Goal: Task Accomplishment & Management: Use online tool/utility

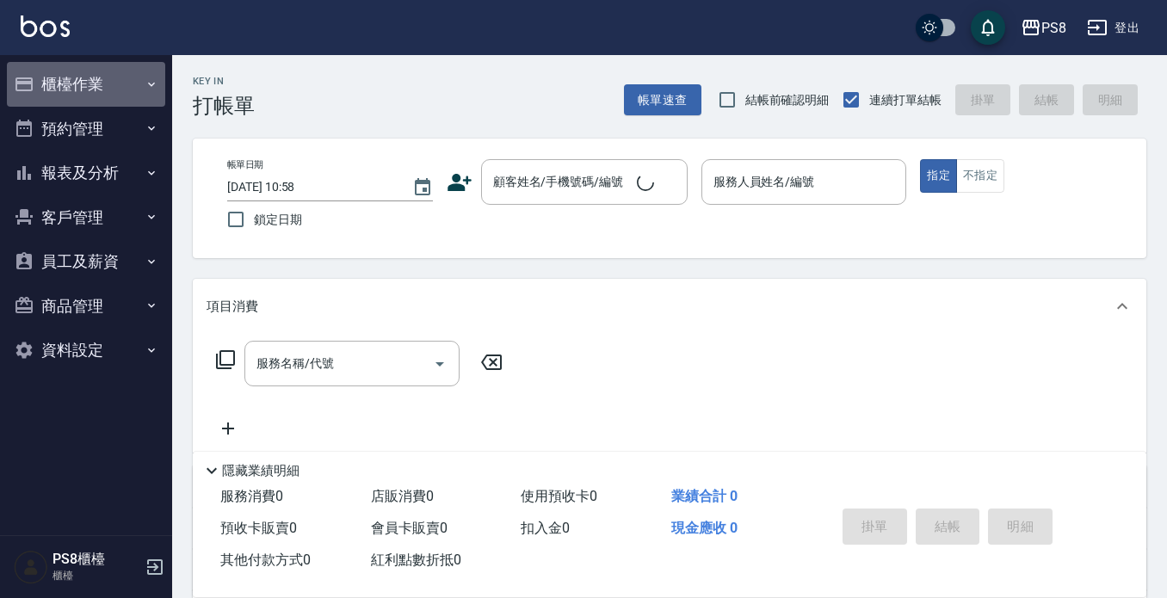
click at [83, 97] on button "櫃檯作業" at bounding box center [86, 84] width 158 height 45
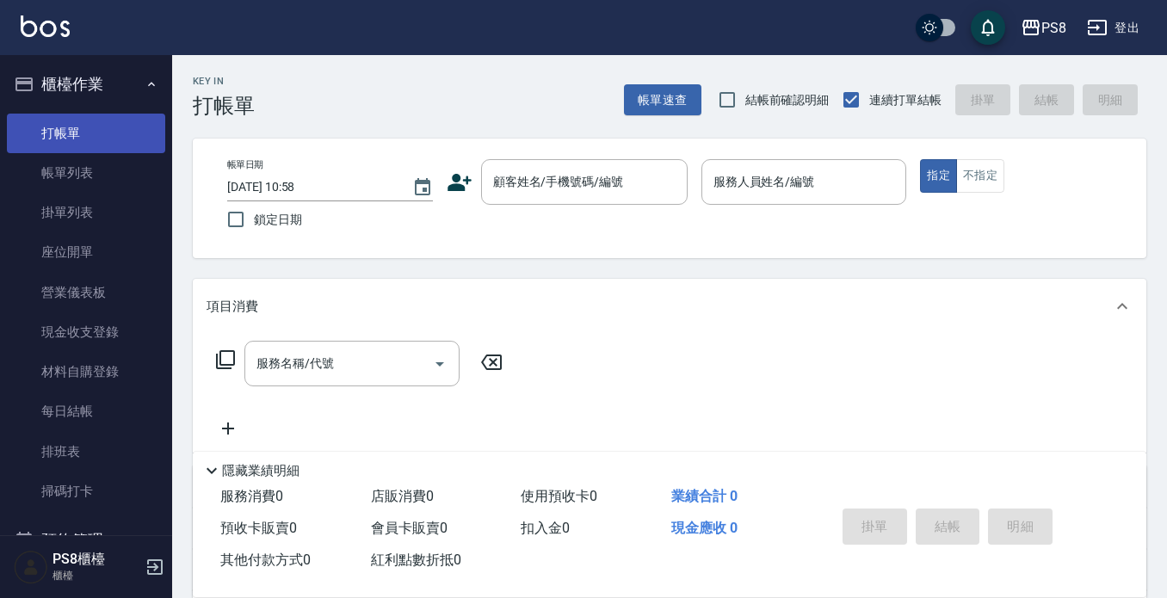
click at [90, 130] on link "打帳單" at bounding box center [86, 134] width 158 height 40
click at [572, 175] on div "顧客姓名/手機號碼/編號 顧客姓名/手機號碼/編號" at bounding box center [584, 182] width 207 height 46
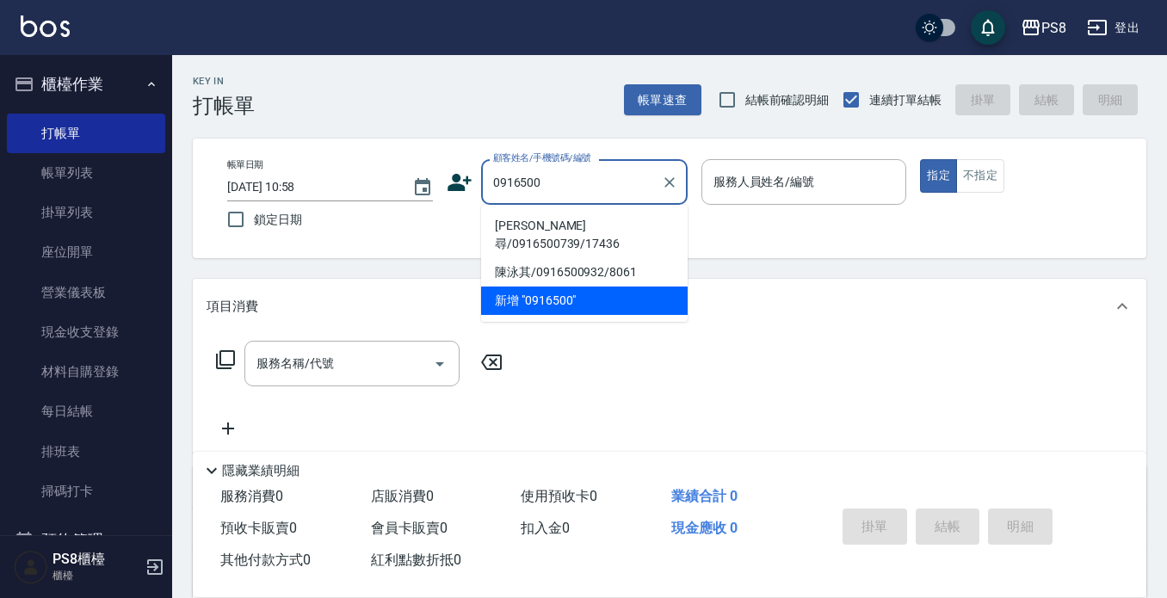
click at [552, 225] on li "[PERSON_NAME]尋/0916500739/17436" at bounding box center [584, 235] width 207 height 46
type input "[PERSON_NAME]尋/0916500739/17436"
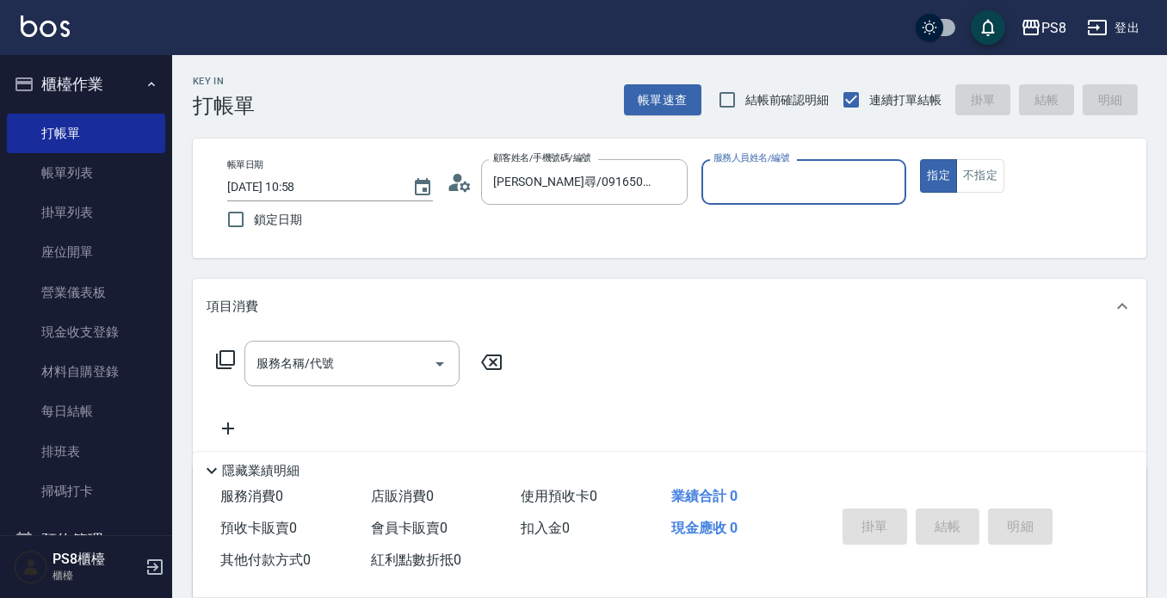
type input "[PERSON_NAME]-14"
click at [368, 358] on input "服務名稱/代號" at bounding box center [339, 364] width 174 height 30
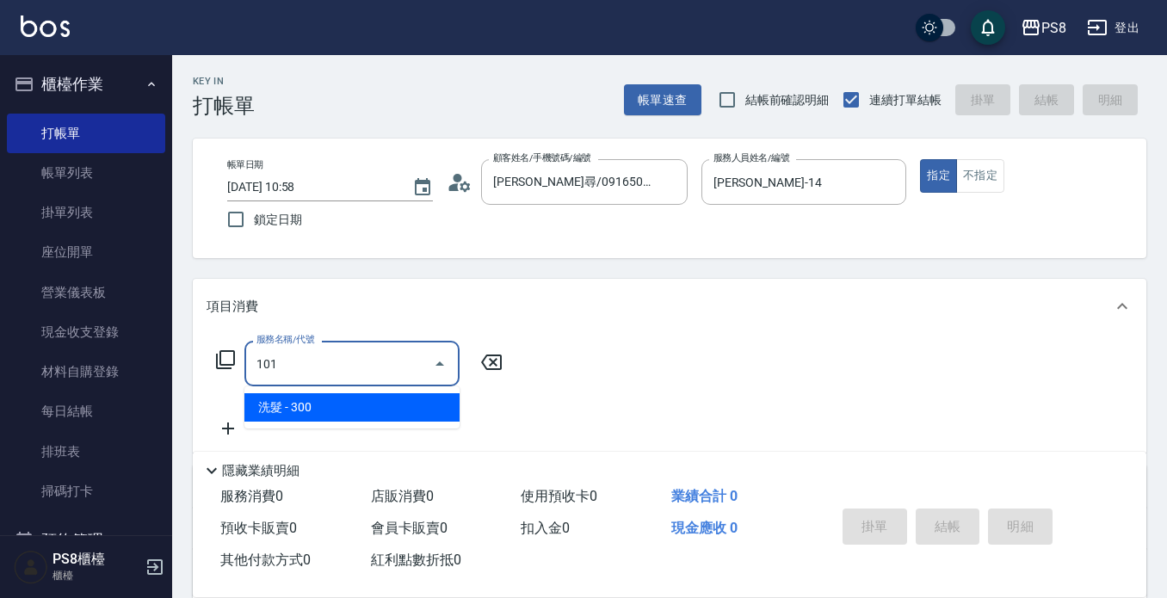
click at [355, 409] on span "洗髮 - 300" at bounding box center [352, 407] width 215 height 28
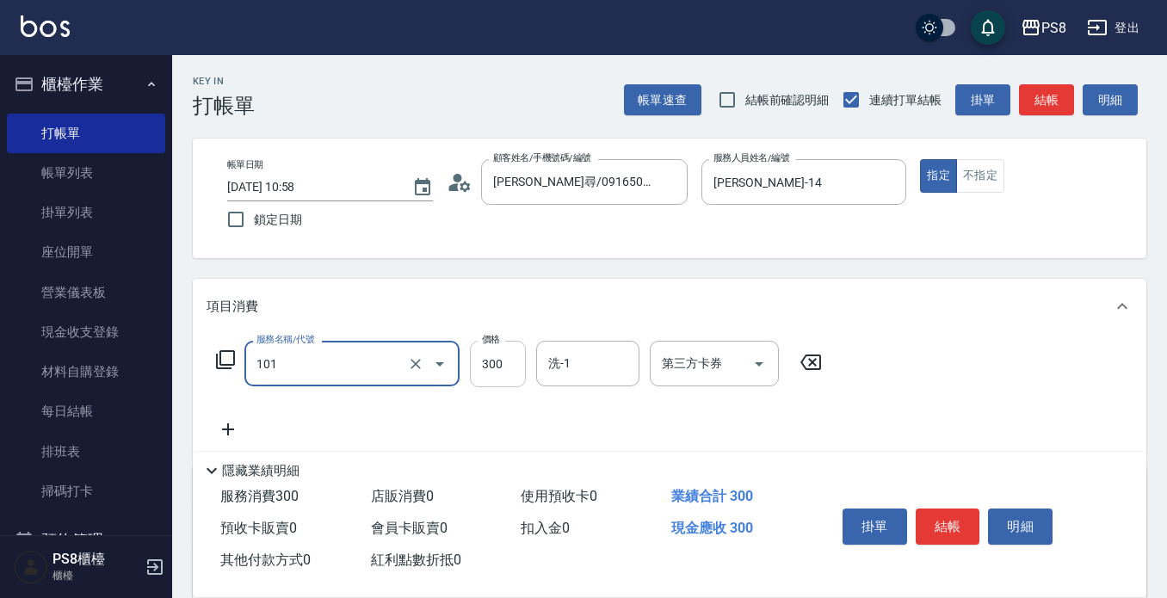
type input "洗髮(101)"
click at [484, 379] on input "300" at bounding box center [498, 364] width 56 height 46
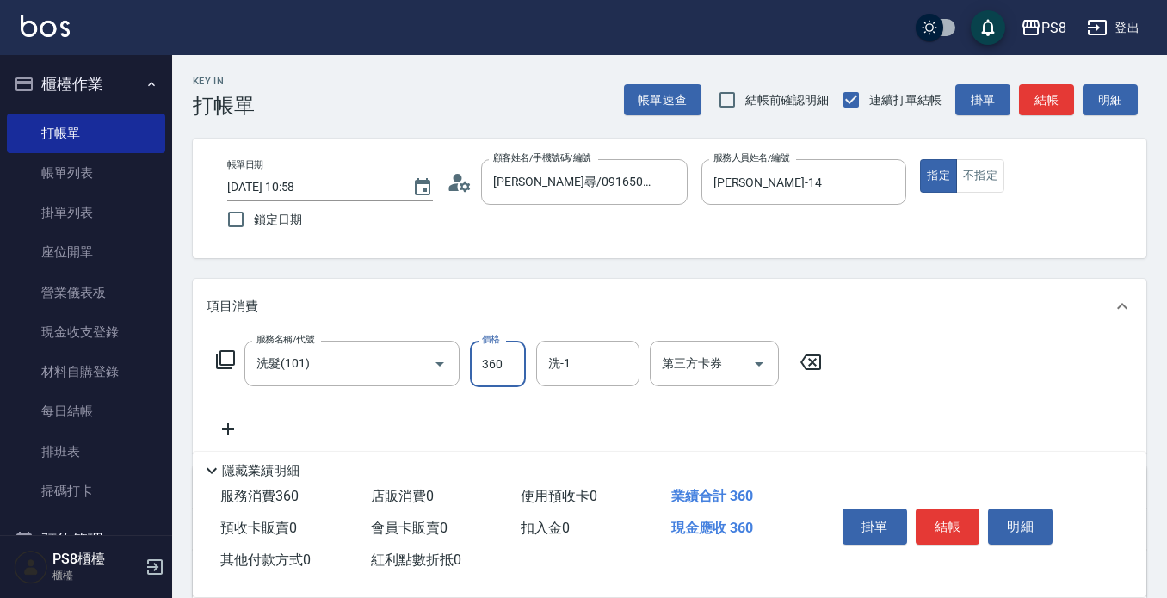
type input "360"
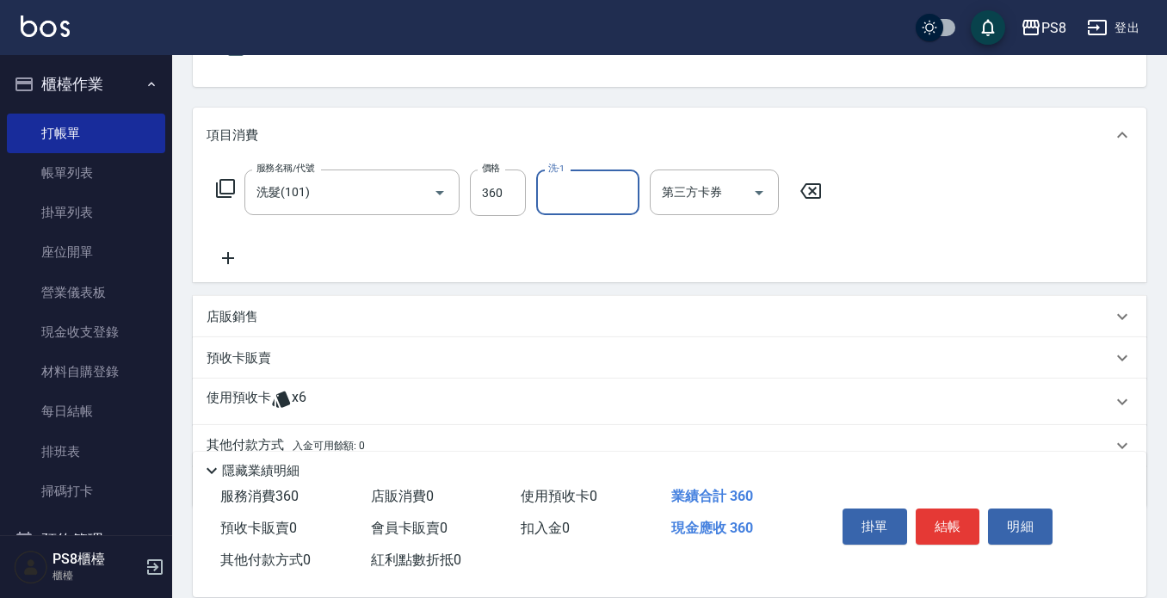
scroll to position [172, 0]
click at [233, 322] on p "店販銷售" at bounding box center [233, 316] width 52 height 18
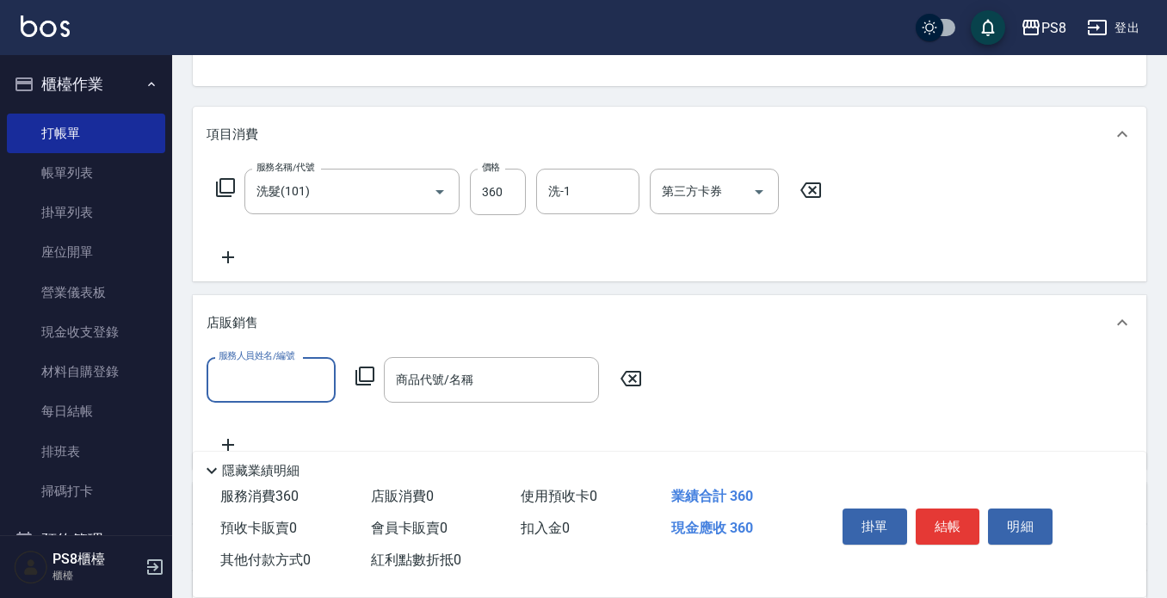
scroll to position [0, 0]
click at [277, 375] on input "服務人員姓名/編號" at bounding box center [271, 380] width 114 height 30
type input "[PERSON_NAME]-14"
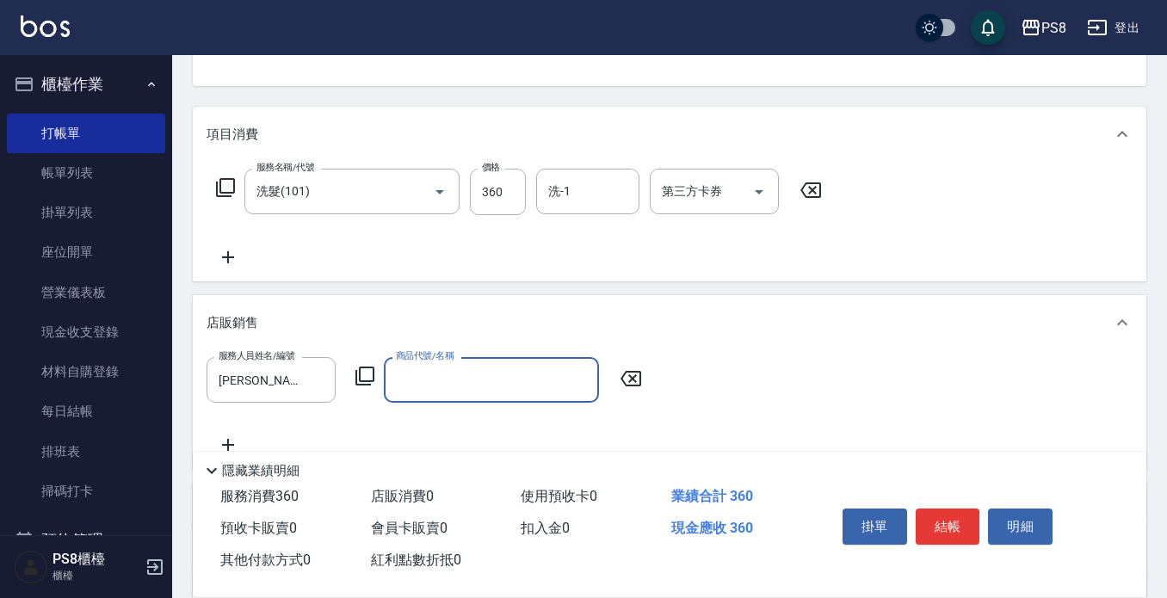
click at [492, 382] on input "商品代號/名稱" at bounding box center [492, 380] width 200 height 30
type input "會"
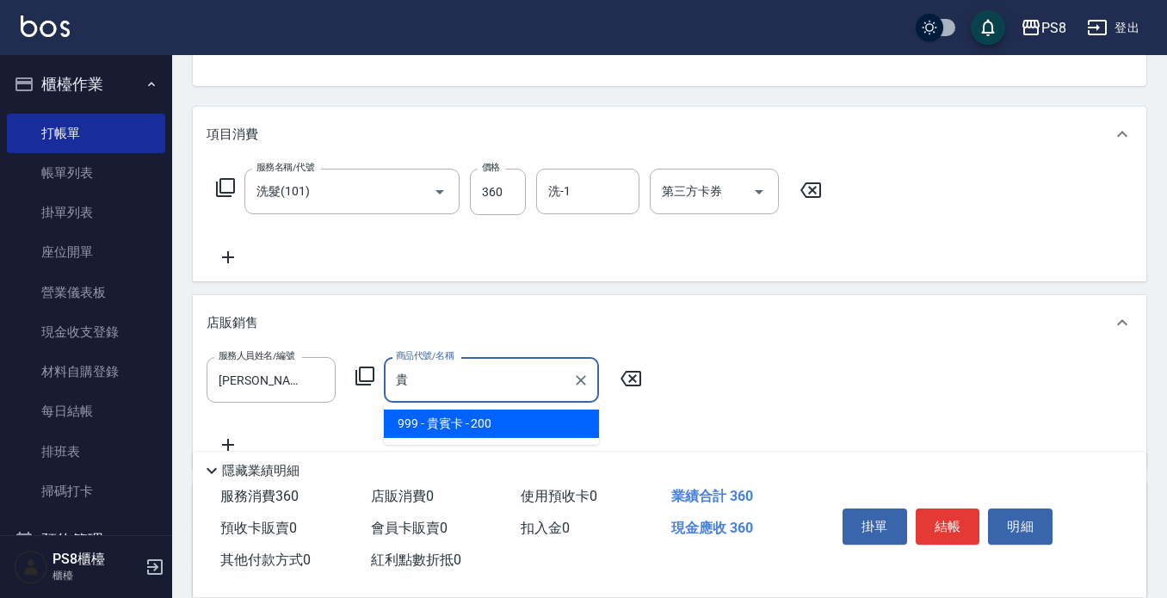
click at [484, 417] on span "999 - 貴賓卡 - 200" at bounding box center [491, 424] width 215 height 28
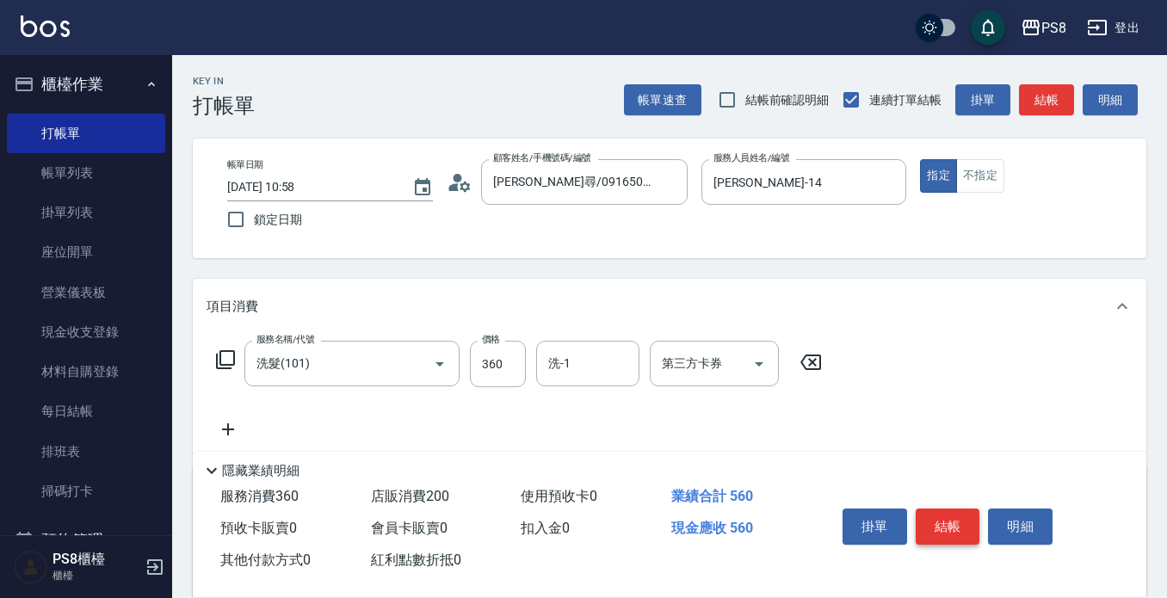
type input "貴賓卡"
click at [956, 517] on button "結帳" at bounding box center [948, 527] width 65 height 36
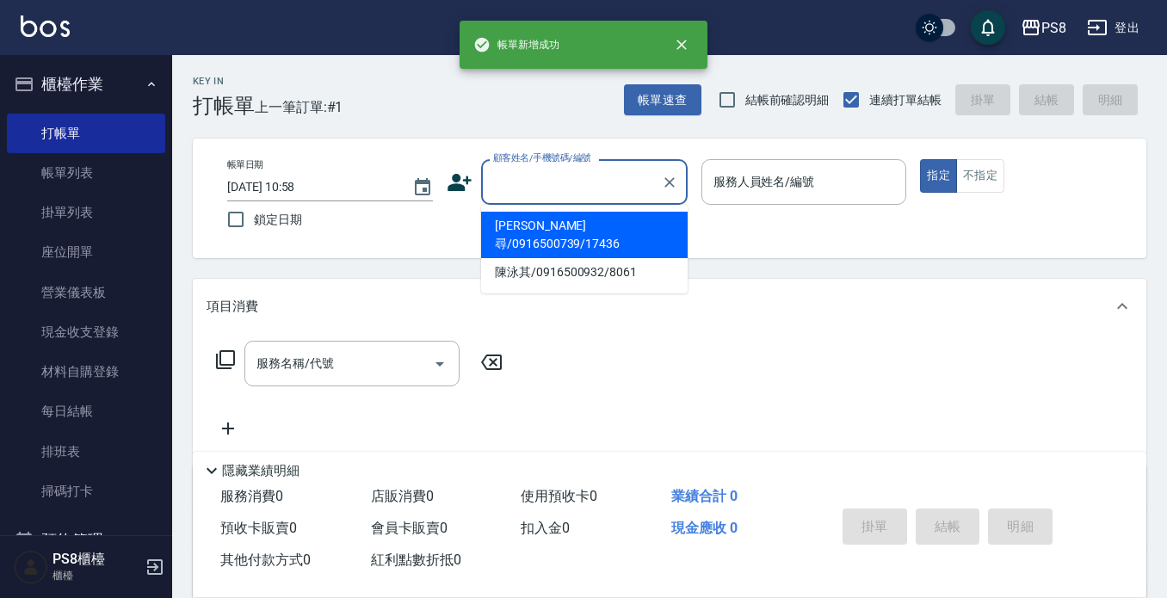
click at [576, 172] on input "顧客姓名/手機號碼/編號" at bounding box center [571, 182] width 165 height 30
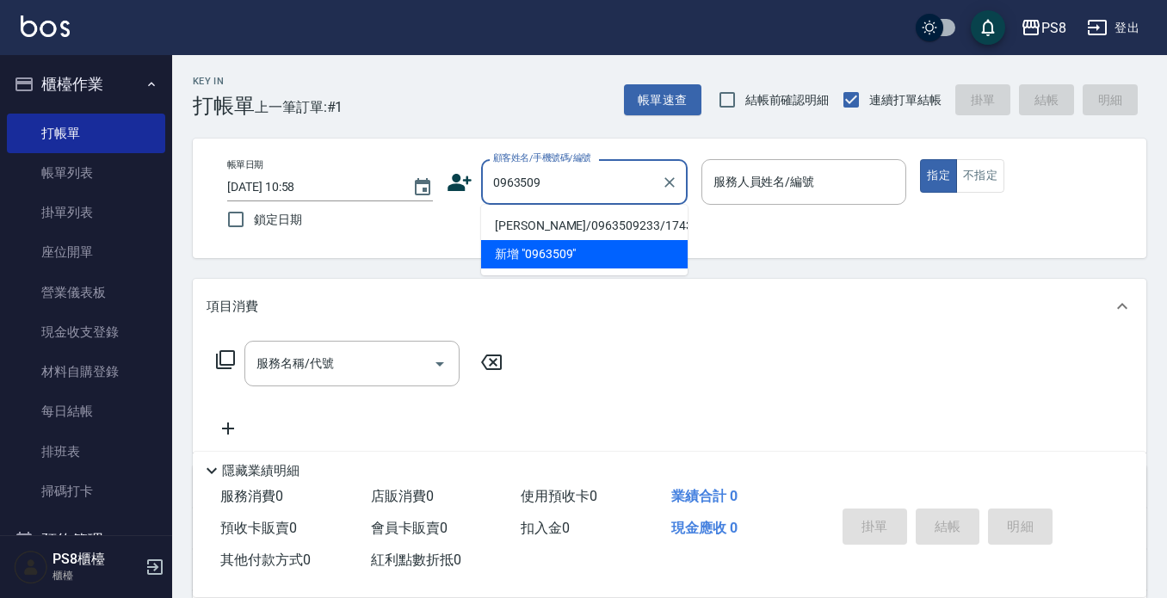
click at [544, 221] on li "[PERSON_NAME]/0963509233/17438" at bounding box center [584, 226] width 207 height 28
type input "[PERSON_NAME]/0963509233/17438"
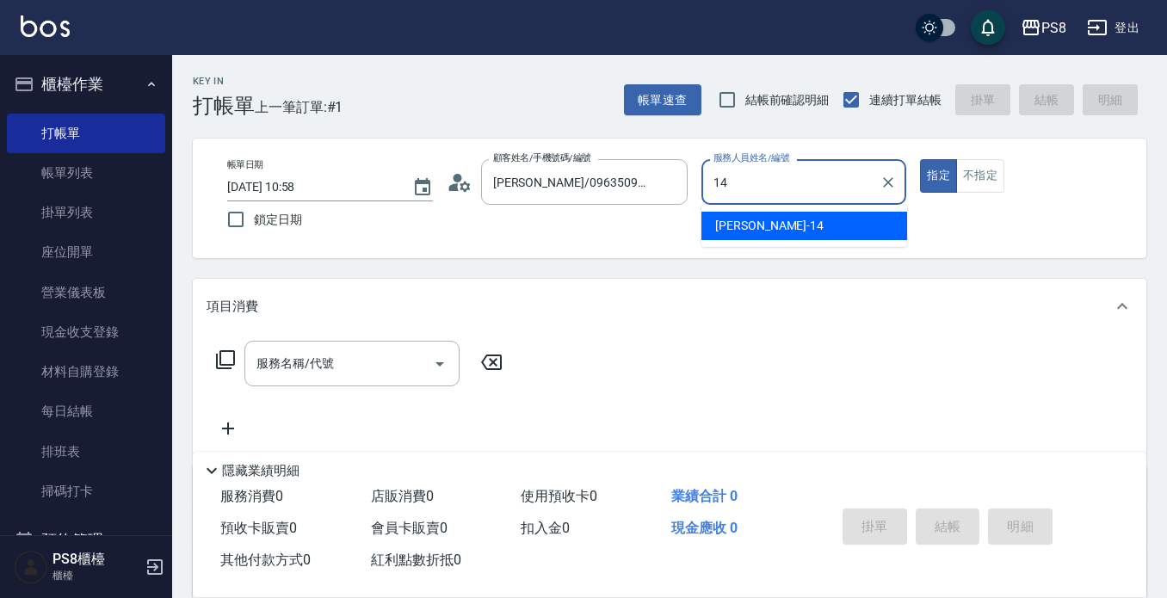
type input "[PERSON_NAME]-14"
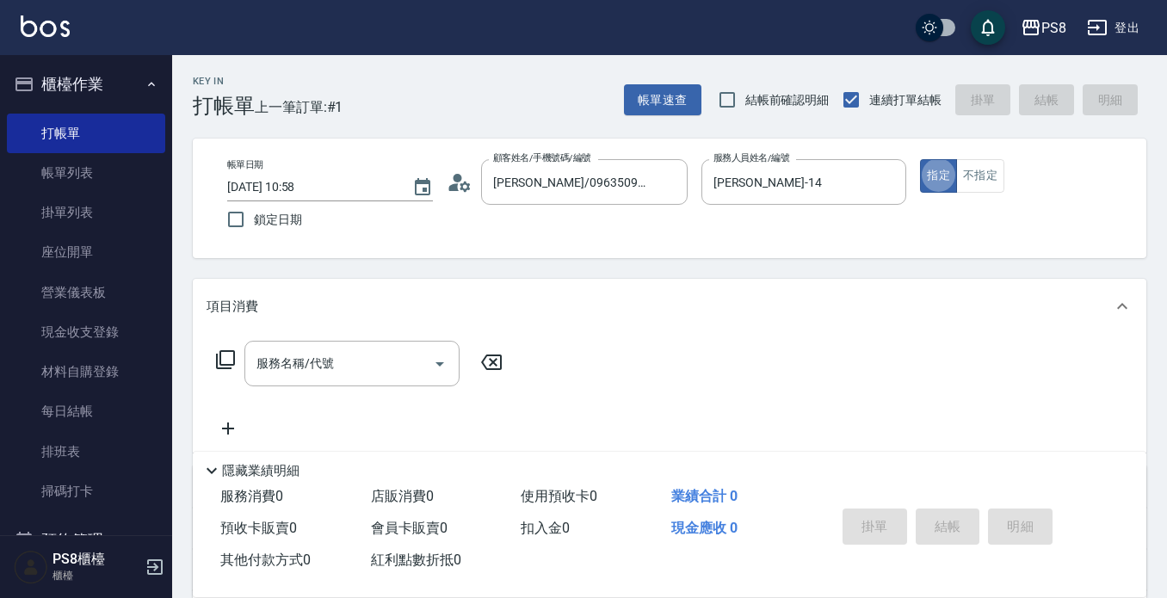
type button "true"
click at [354, 363] on input "服務名稱/代號" at bounding box center [339, 364] width 174 height 30
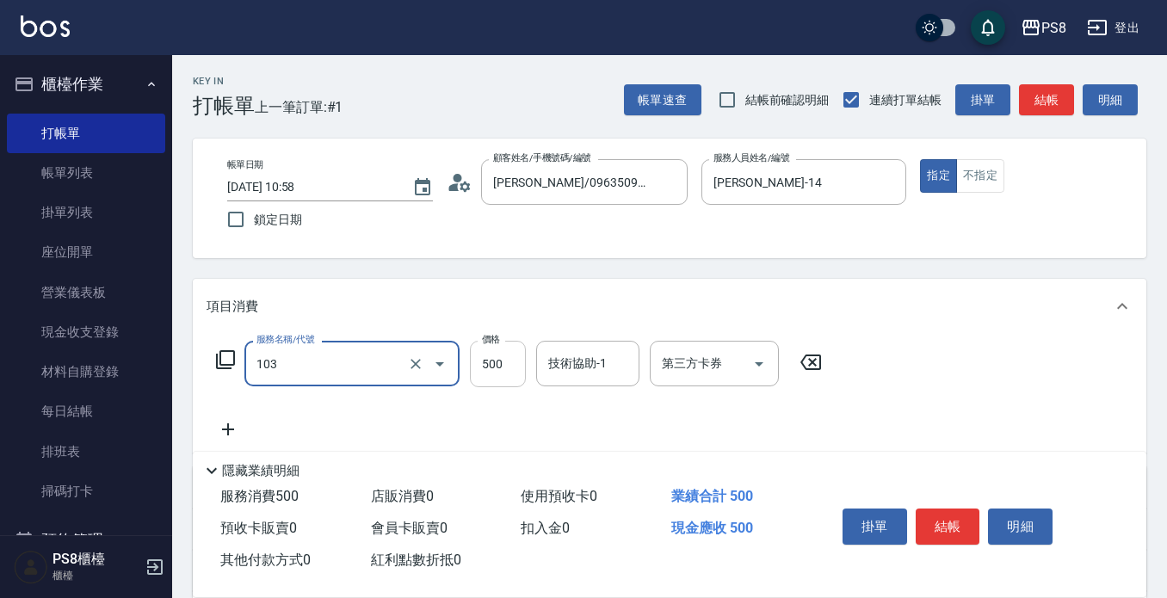
type input "B級洗剪500(103)"
click at [478, 373] on input "500" at bounding box center [498, 364] width 56 height 46
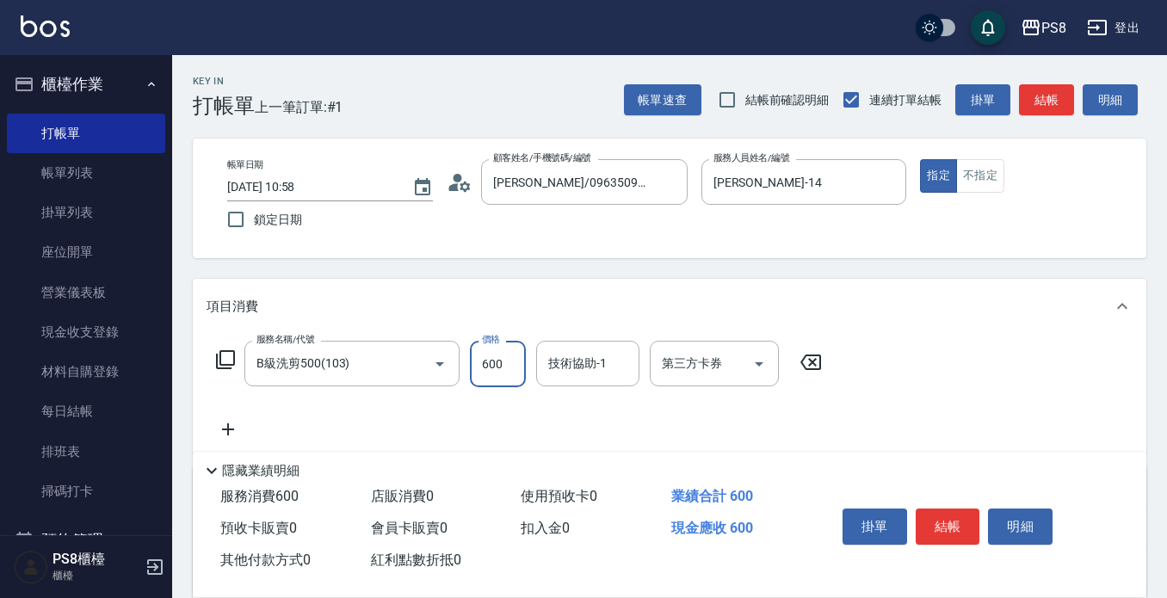
type input "600"
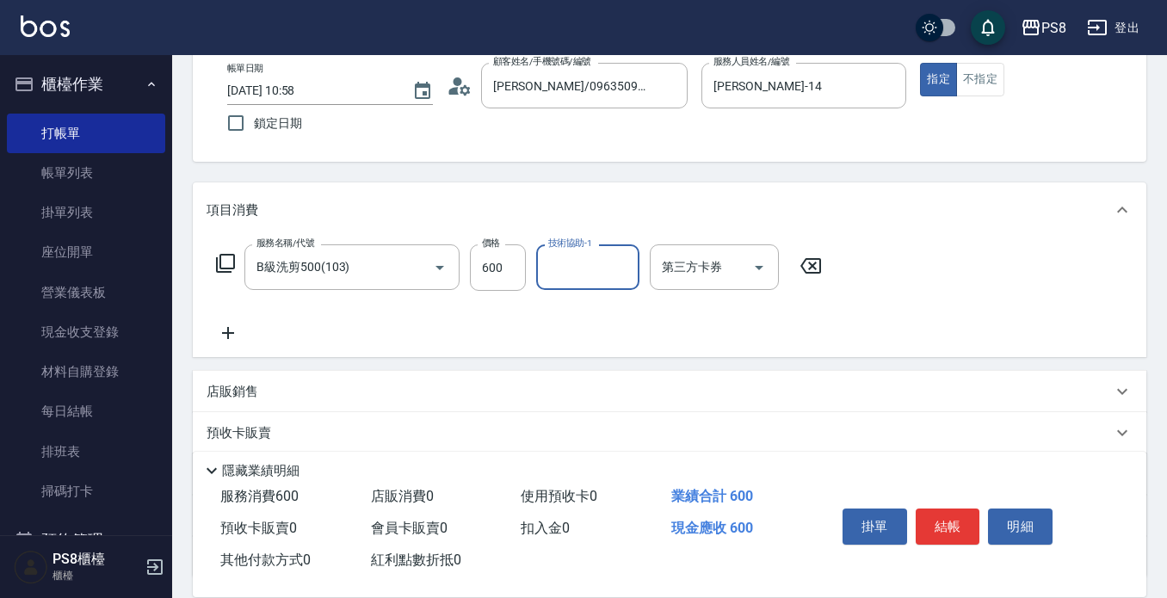
scroll to position [172, 0]
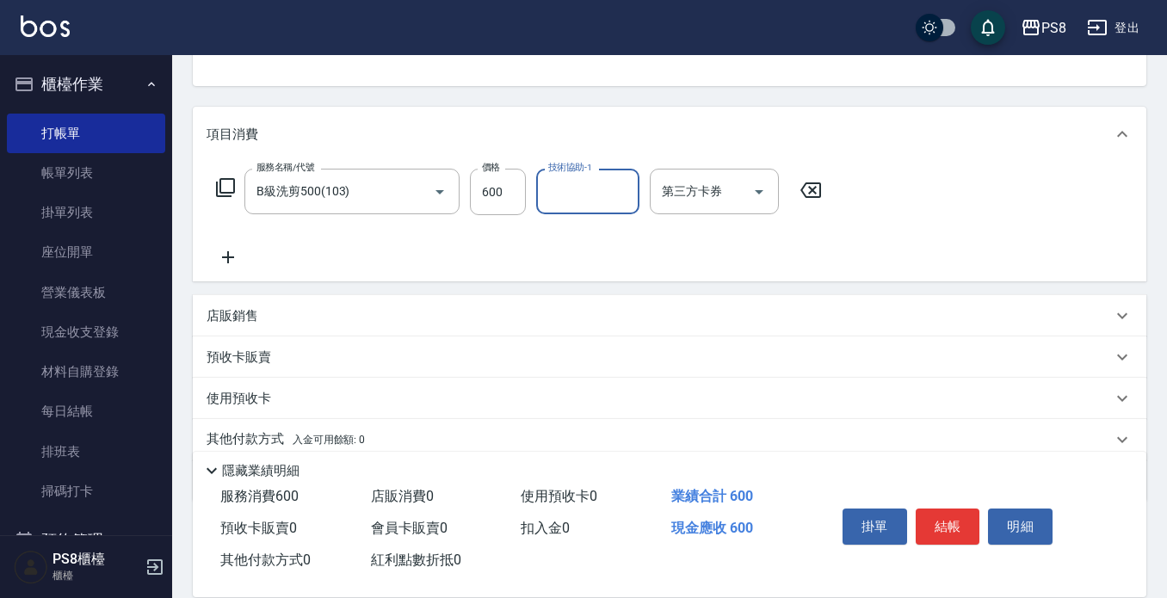
click at [266, 327] on div "店販銷售" at bounding box center [670, 315] width 954 height 41
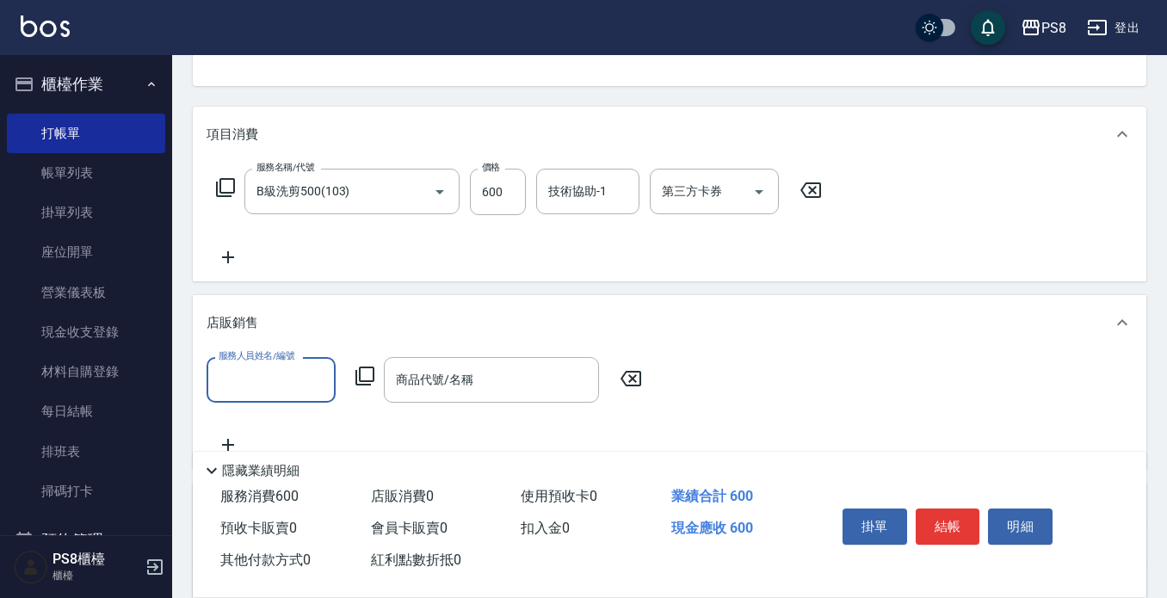
scroll to position [0, 0]
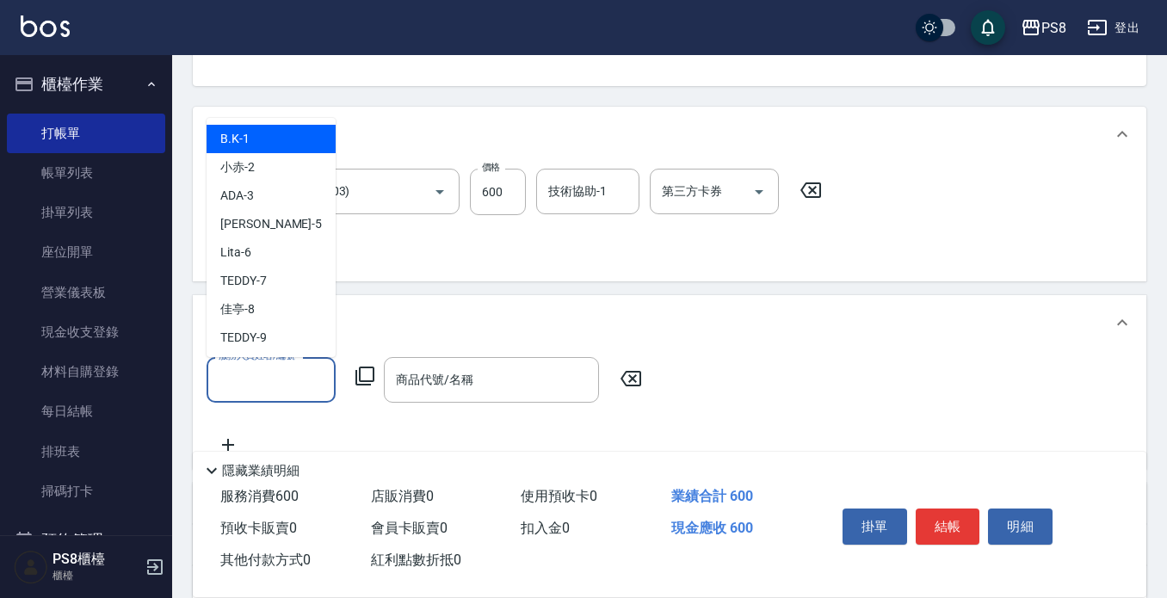
click at [262, 365] on input "服務人員姓名/編號" at bounding box center [271, 380] width 114 height 30
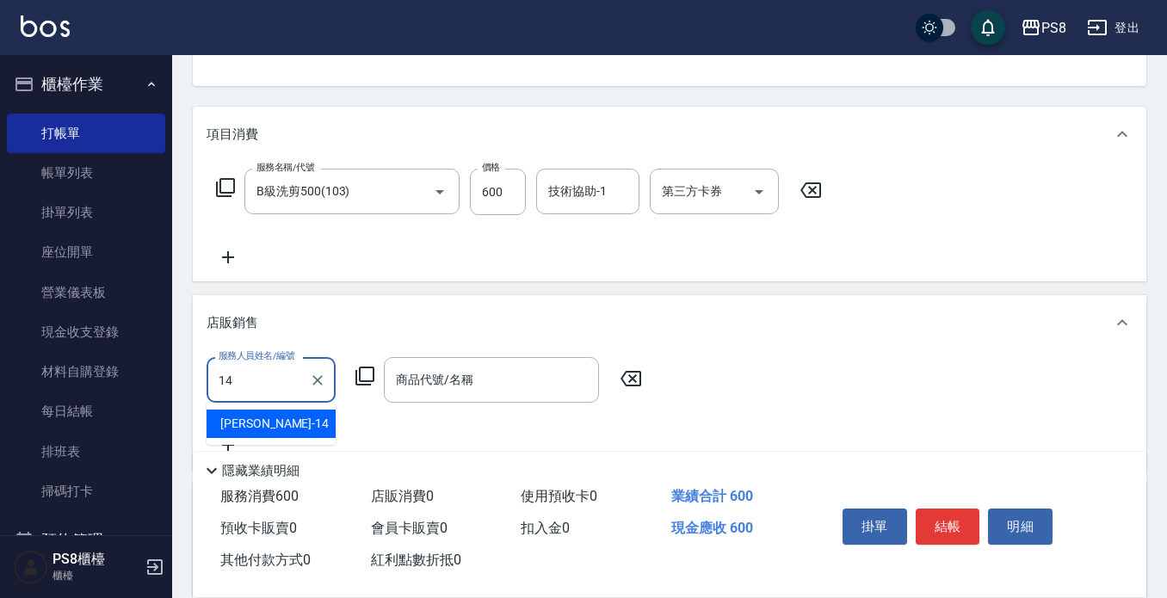
type input "[PERSON_NAME]-14"
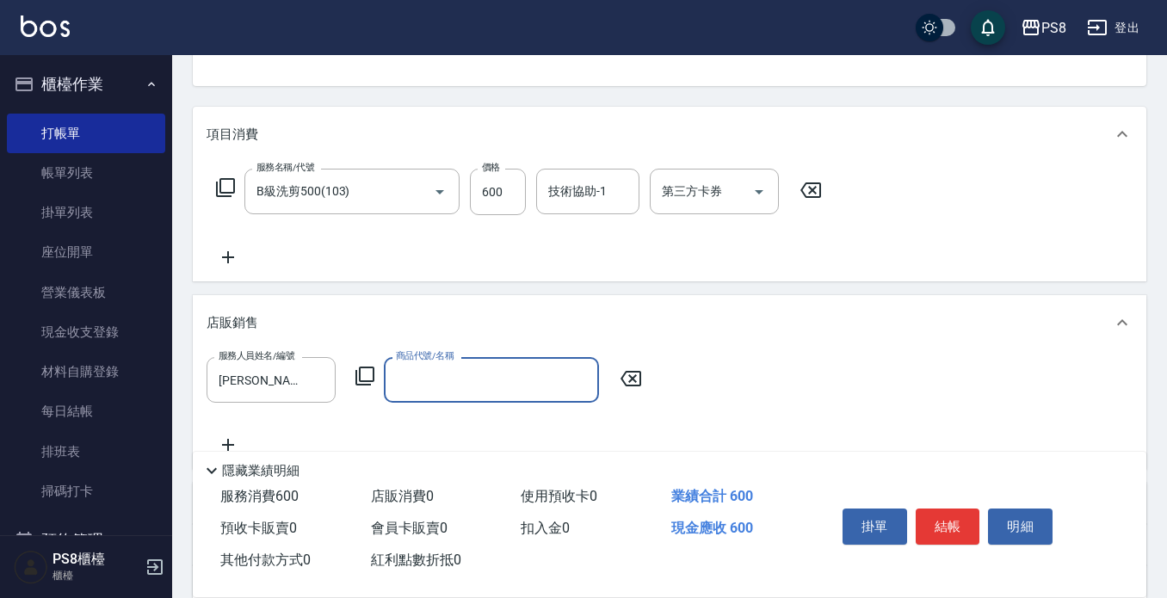
click at [444, 398] on div "商品代號/名稱" at bounding box center [491, 380] width 215 height 46
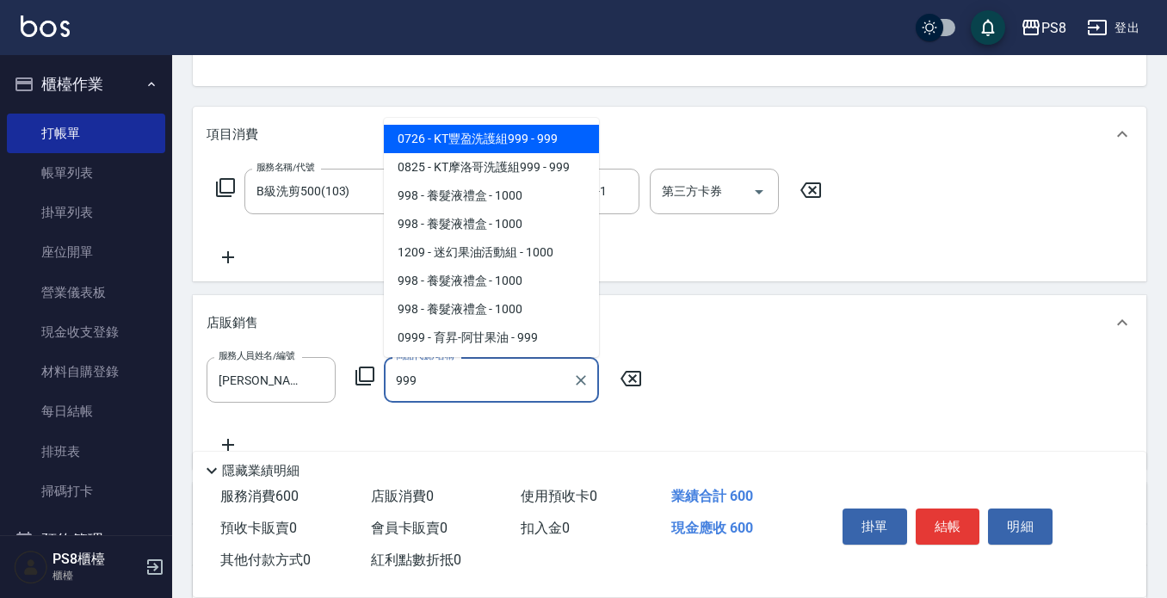
type input "KT豐盈洗護組999"
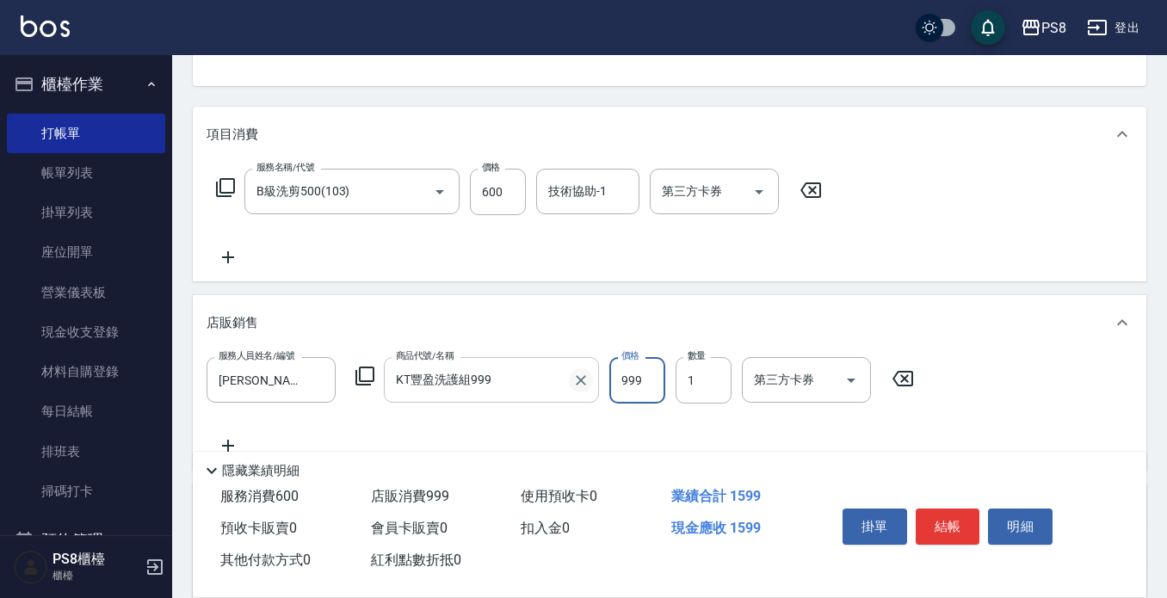
click at [576, 380] on icon "Clear" at bounding box center [581, 380] width 17 height 17
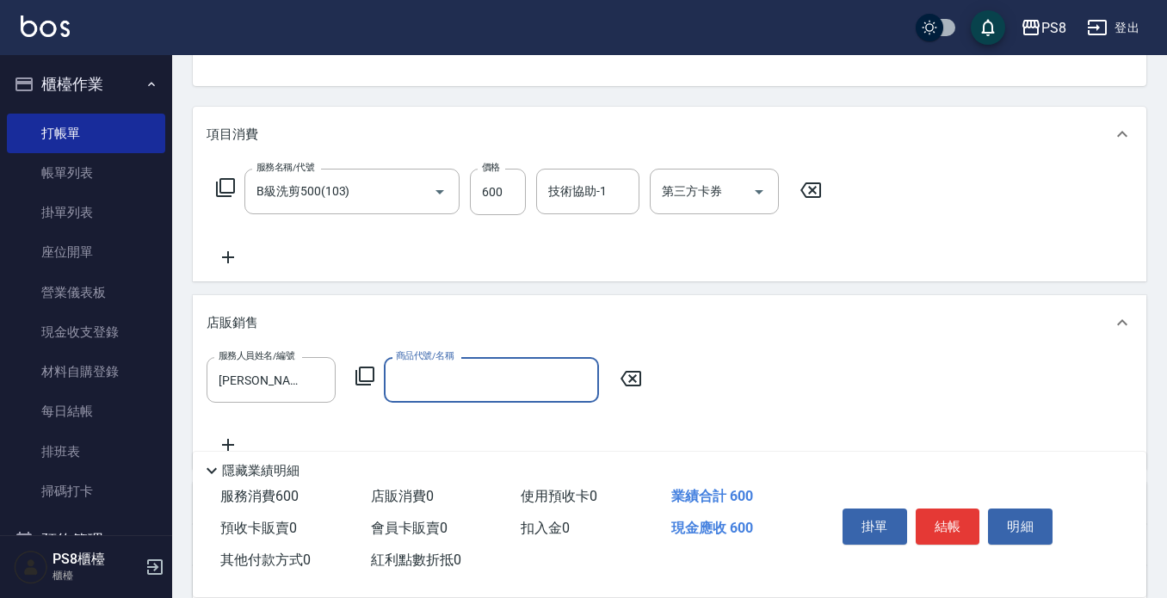
click at [466, 383] on input "商品代號/名稱" at bounding box center [492, 380] width 200 height 30
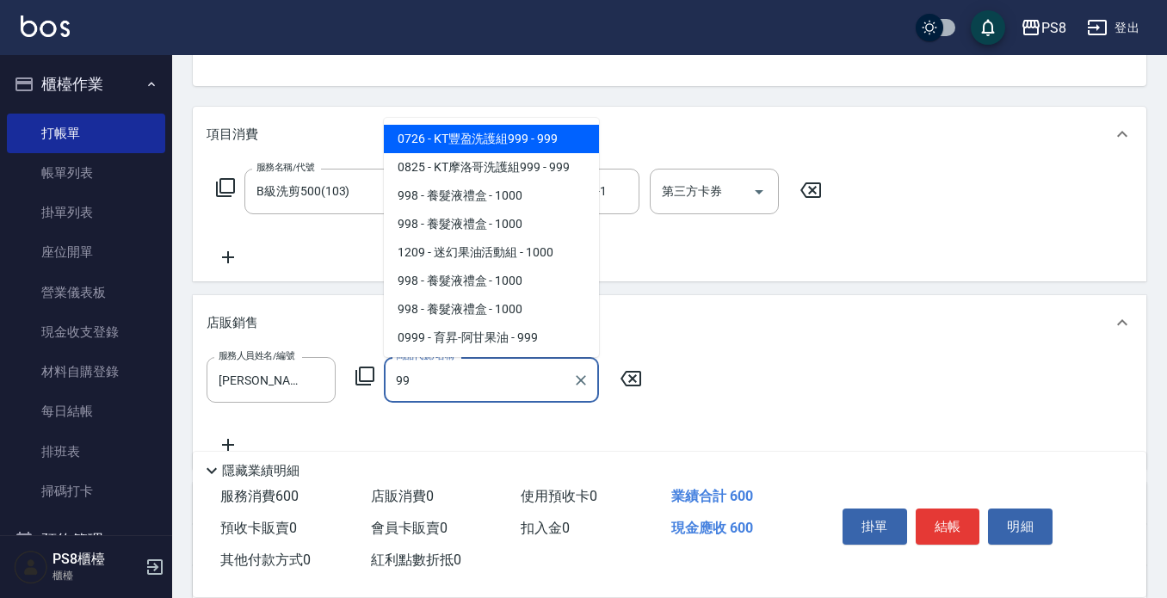
type input "9"
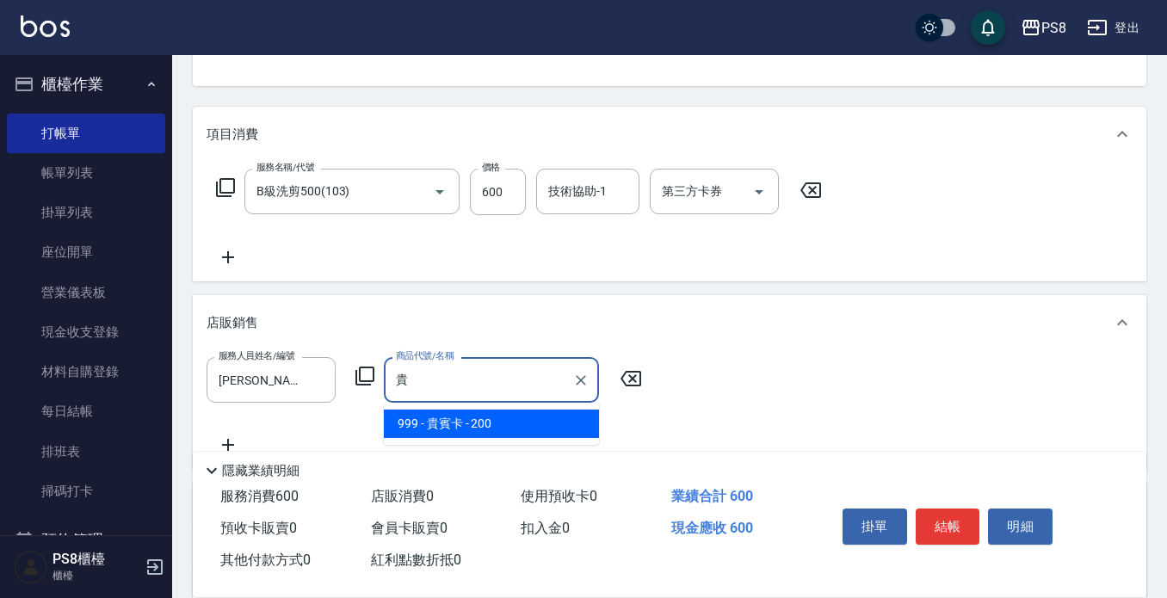
click at [465, 417] on span "999 - 貴賓卡 - 200" at bounding box center [491, 424] width 215 height 28
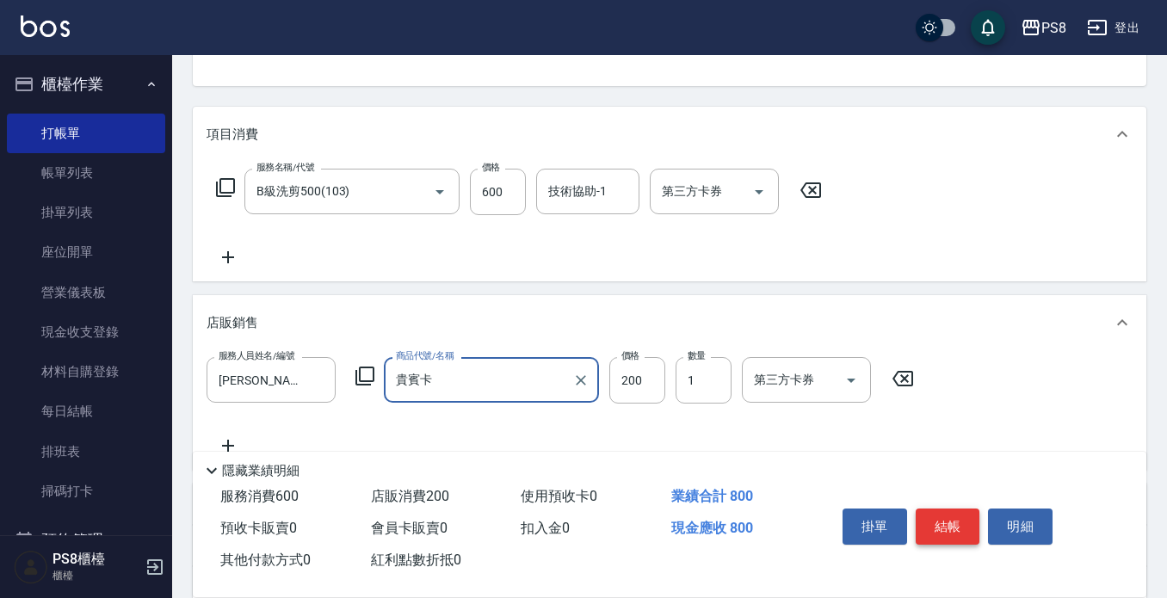
type input "貴賓卡"
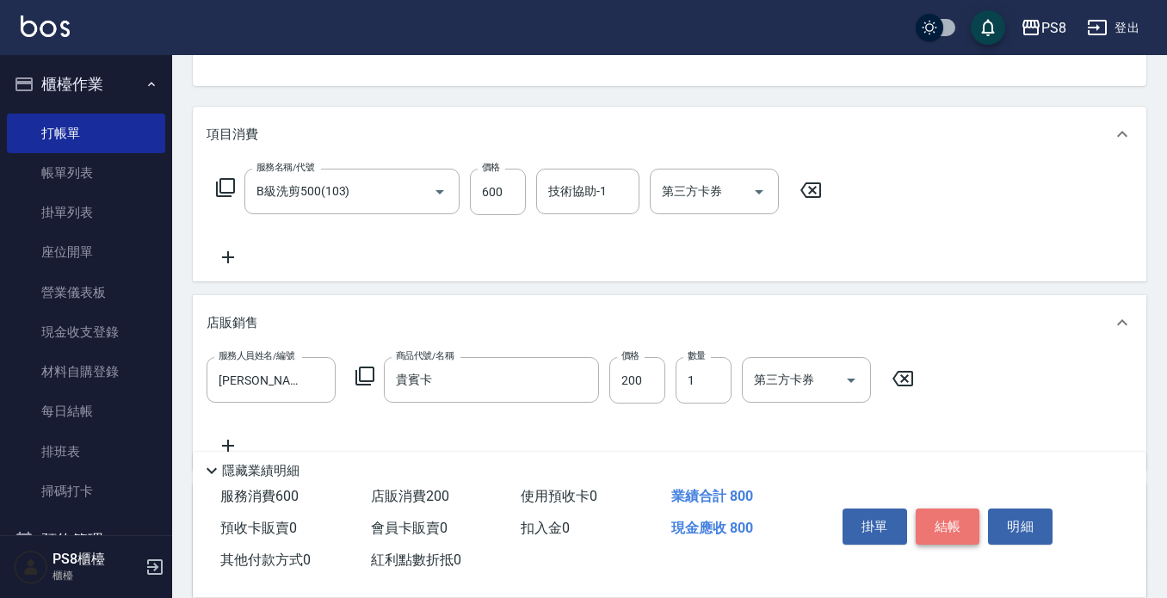
click at [957, 527] on button "結帳" at bounding box center [948, 527] width 65 height 36
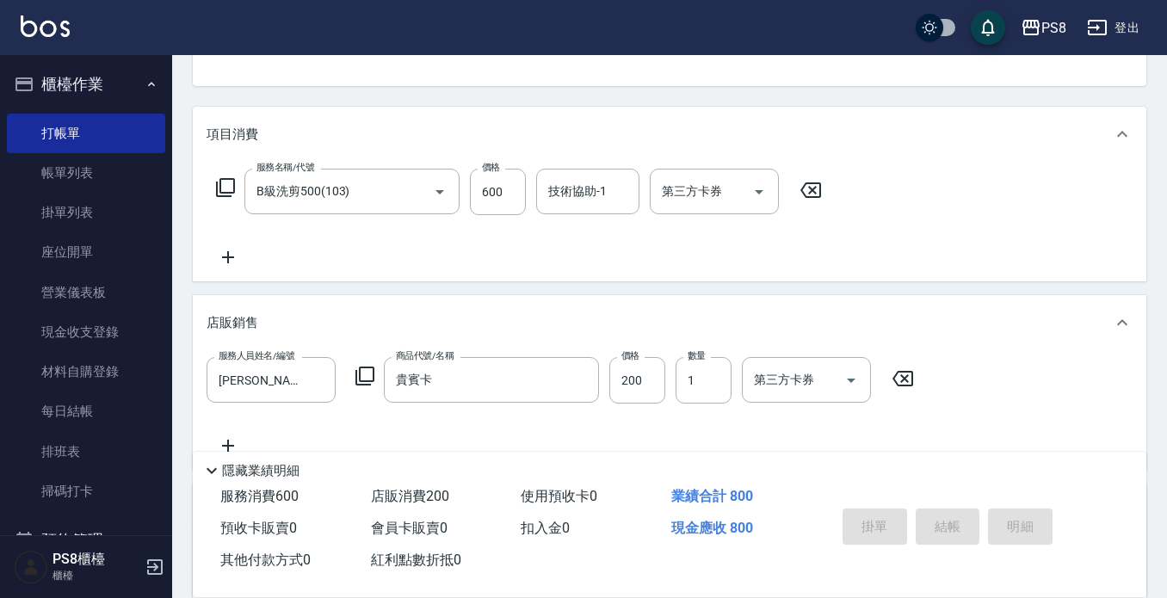
type input "[DATE] 10:59"
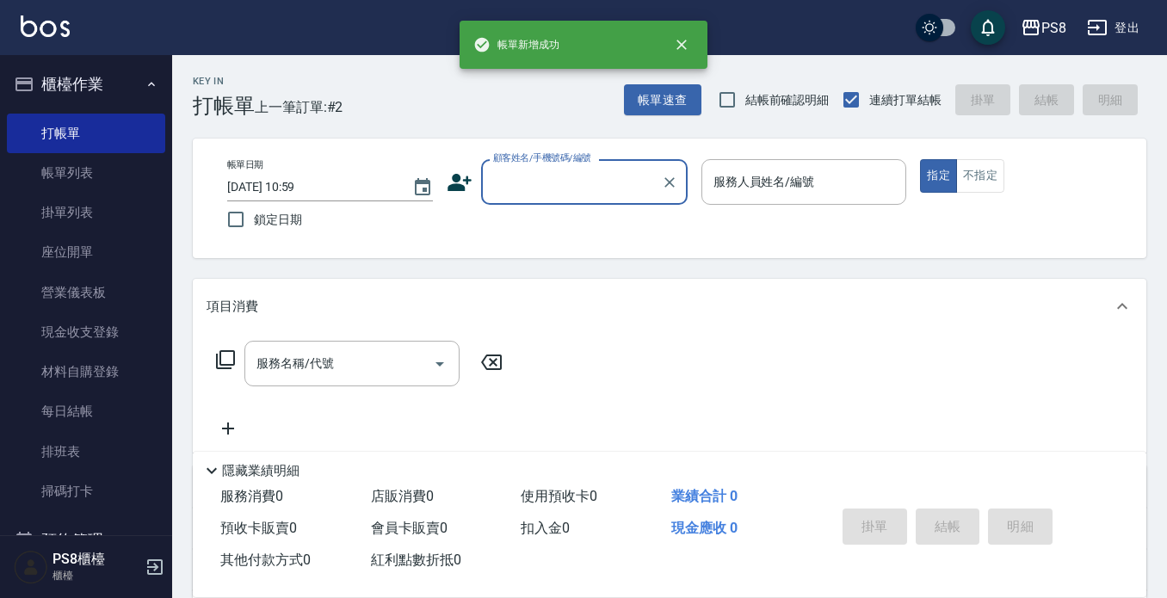
click at [532, 168] on input "顧客姓名/手機號碼/編號" at bounding box center [571, 182] width 165 height 30
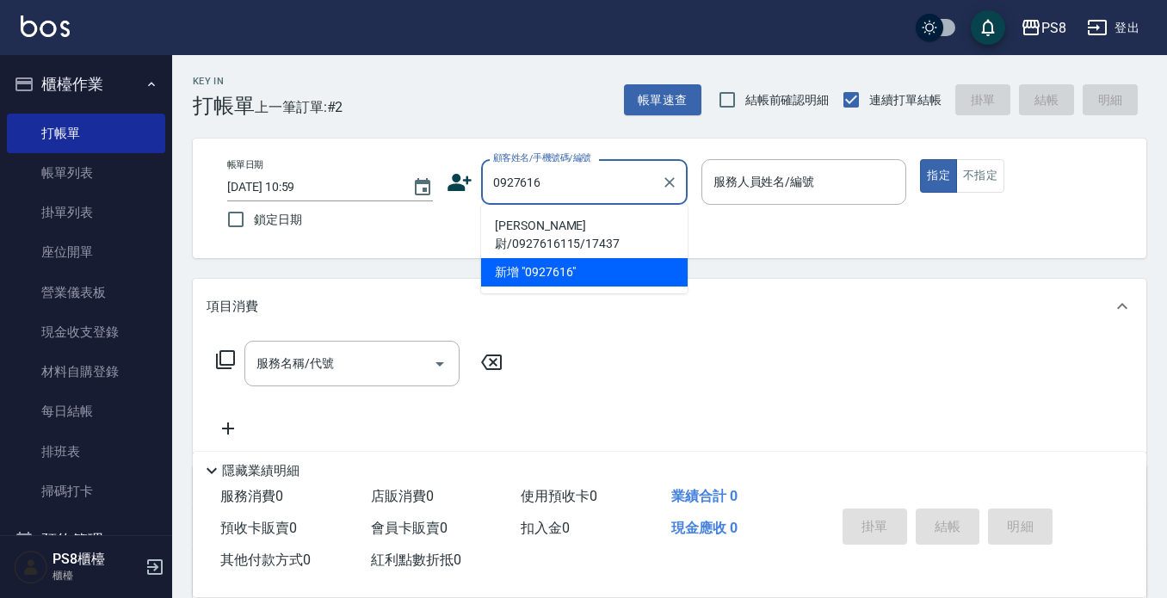
click at [557, 226] on li "[PERSON_NAME]尉/0927616115/17437" at bounding box center [584, 235] width 207 height 46
type input "[PERSON_NAME]尉/0927616115/17437"
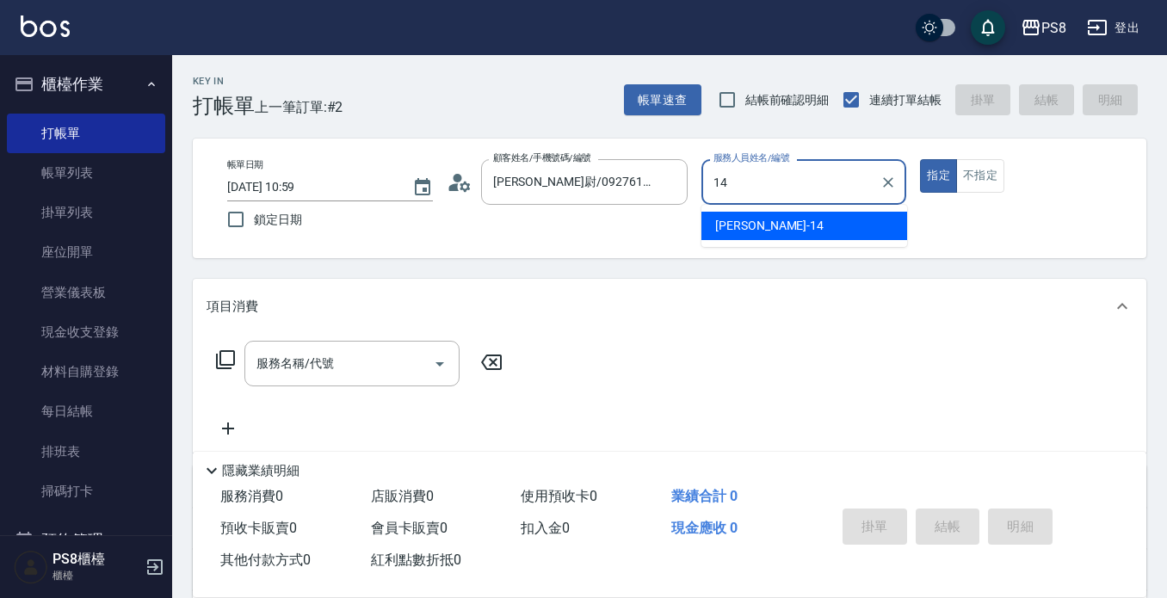
type input "[PERSON_NAME]-14"
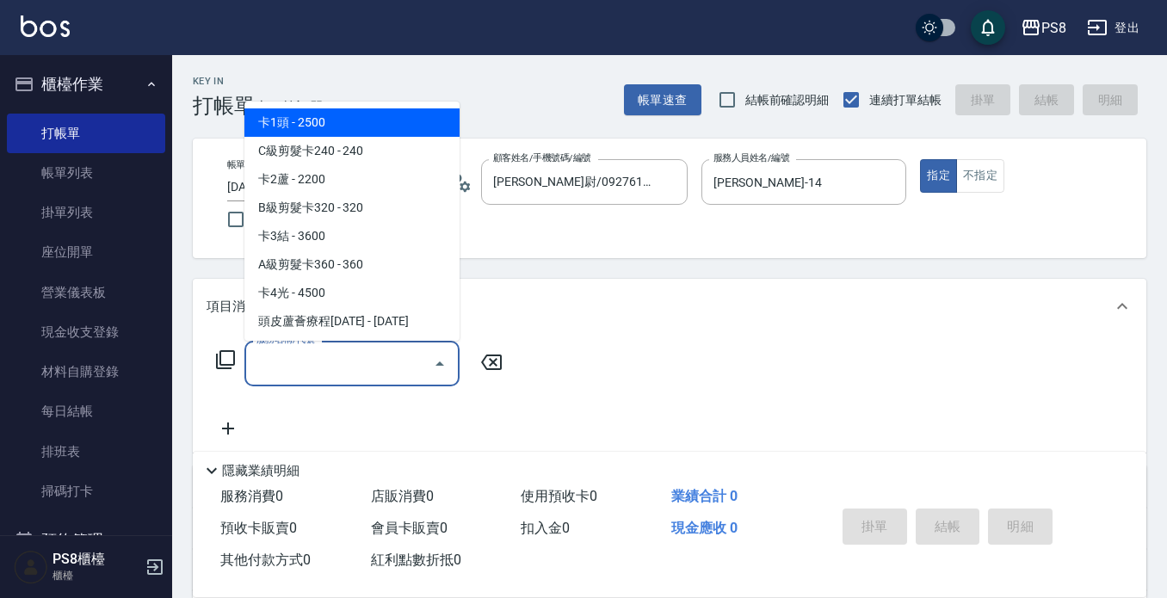
click at [309, 356] on div "服務名稱/代號 服務名稱/代號" at bounding box center [352, 364] width 215 height 46
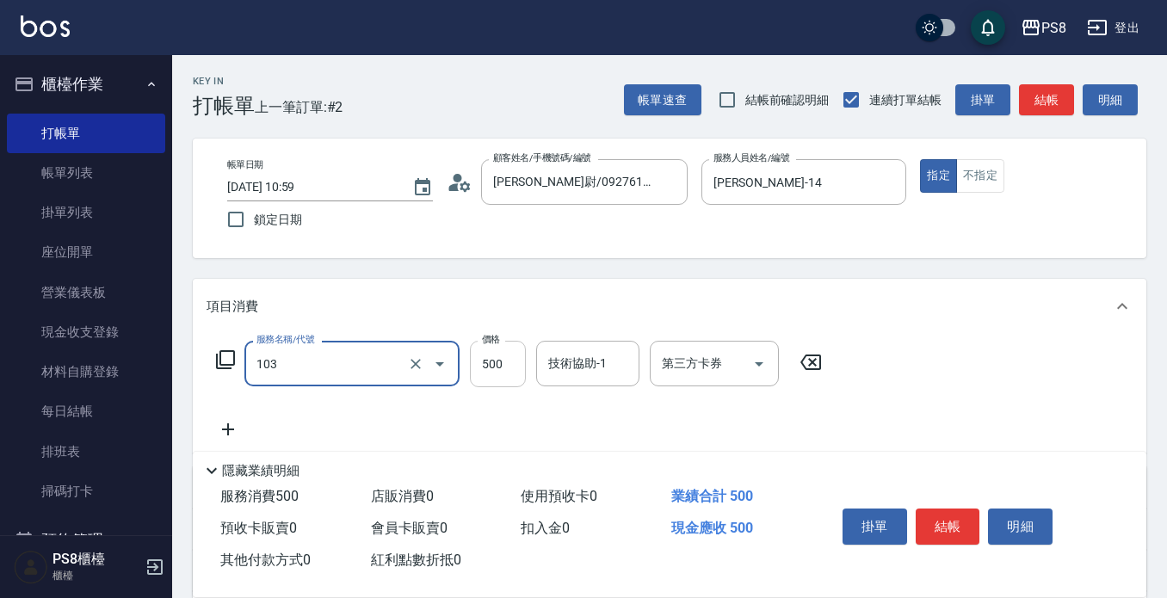
type input "B級洗剪500(103)"
click at [470, 368] on input "500" at bounding box center [498, 364] width 56 height 46
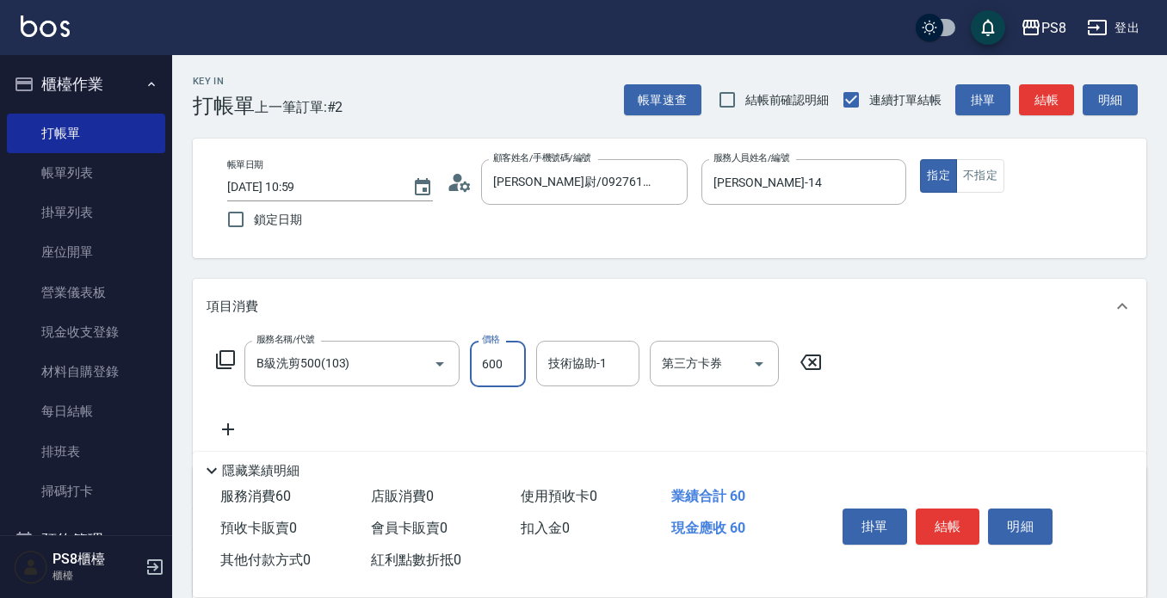
type input "600"
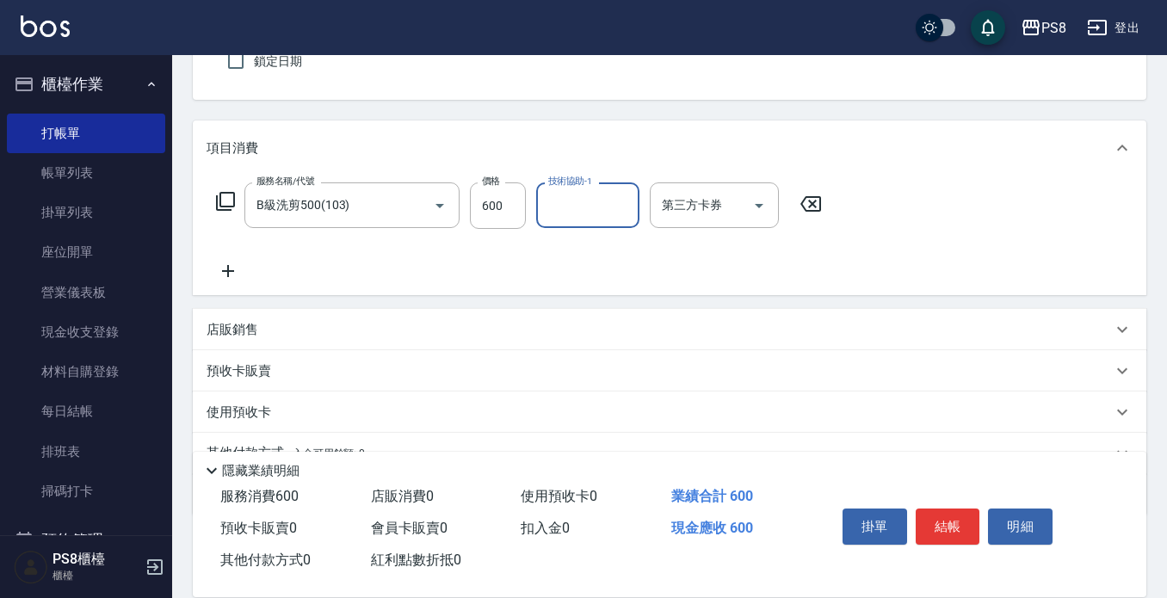
scroll to position [172, 0]
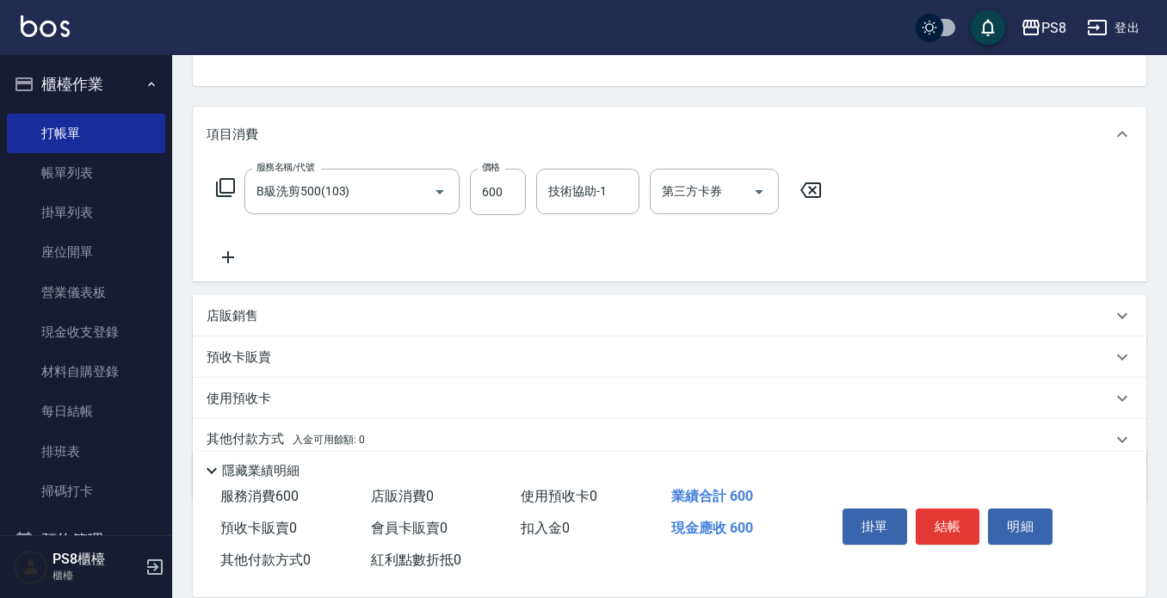
click at [259, 311] on div "店販銷售" at bounding box center [660, 316] width 906 height 18
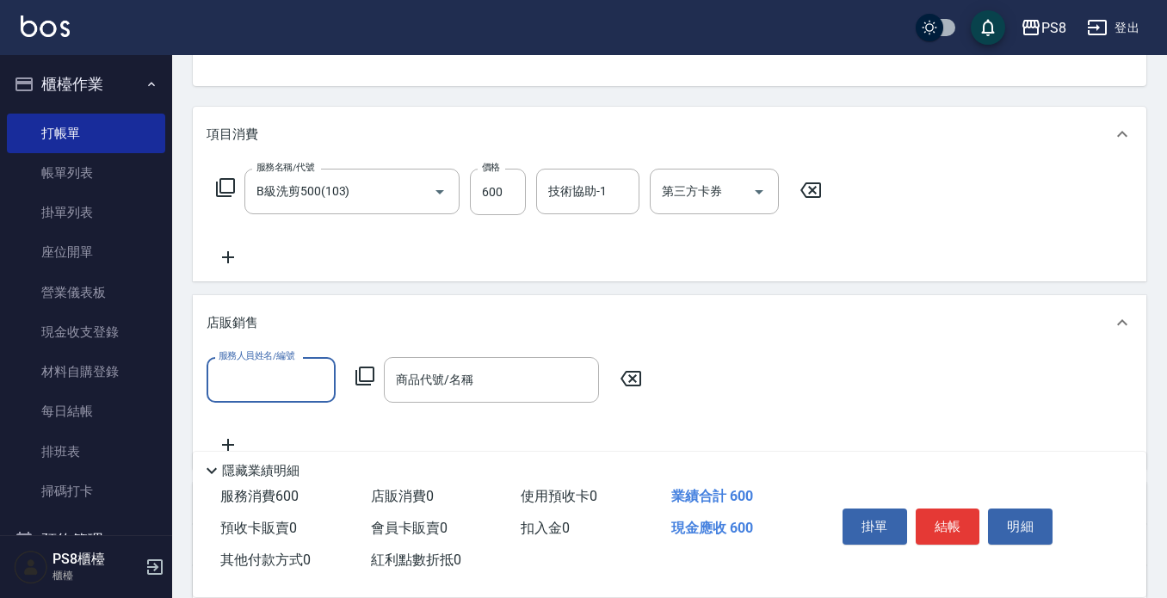
scroll to position [0, 0]
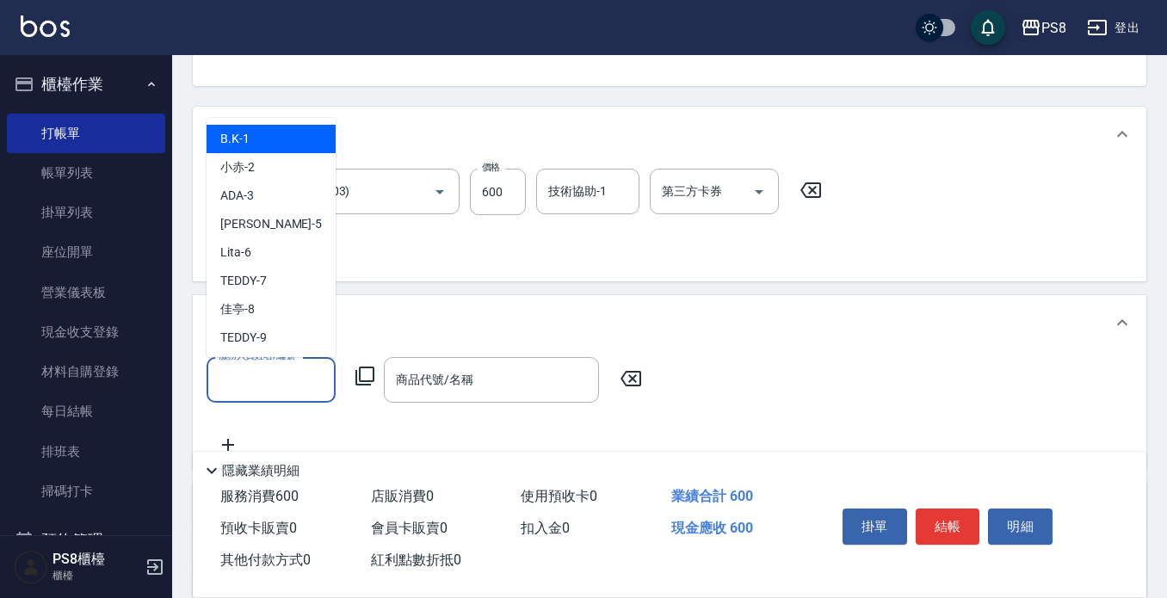
click at [279, 381] on input "服務人員姓名/編號" at bounding box center [271, 380] width 114 height 30
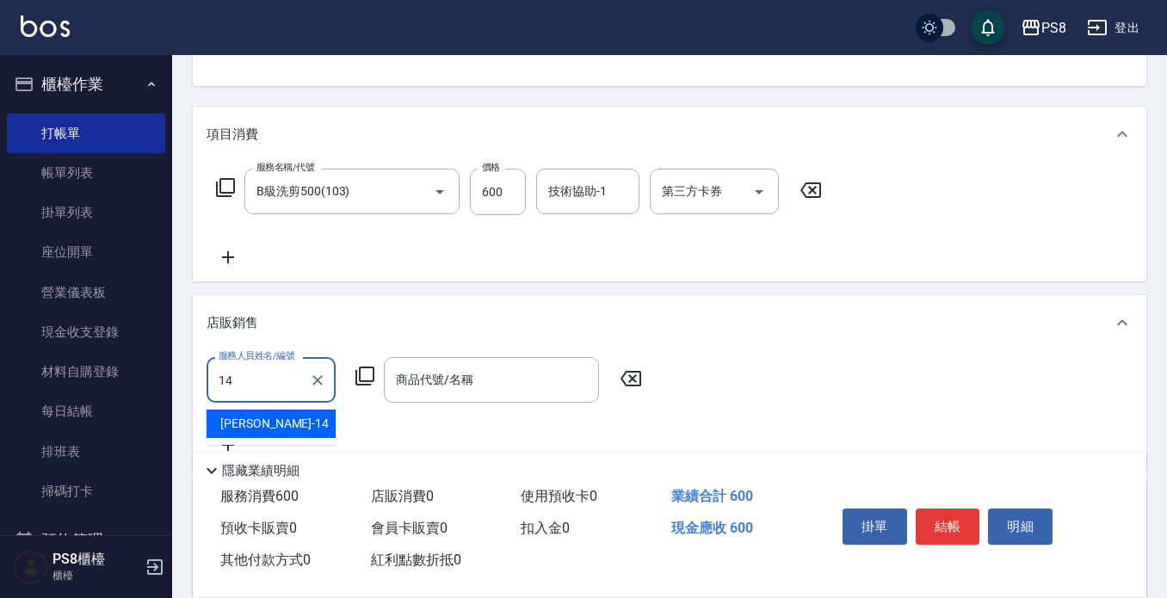
type input "[PERSON_NAME]-14"
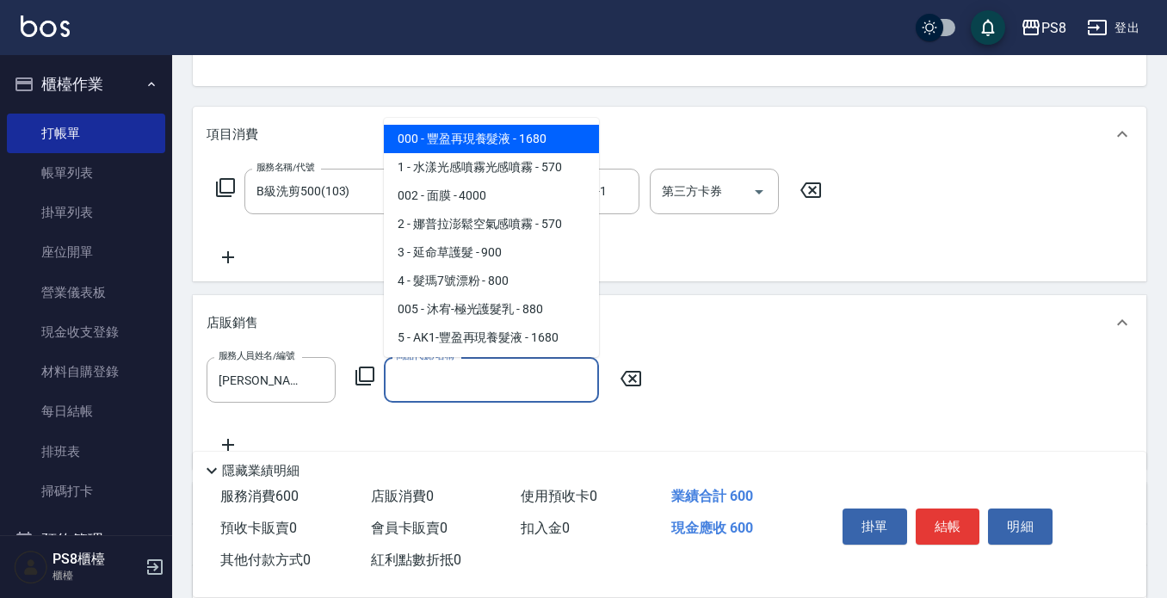
click at [448, 375] on input "商品代號/名稱" at bounding box center [492, 380] width 200 height 30
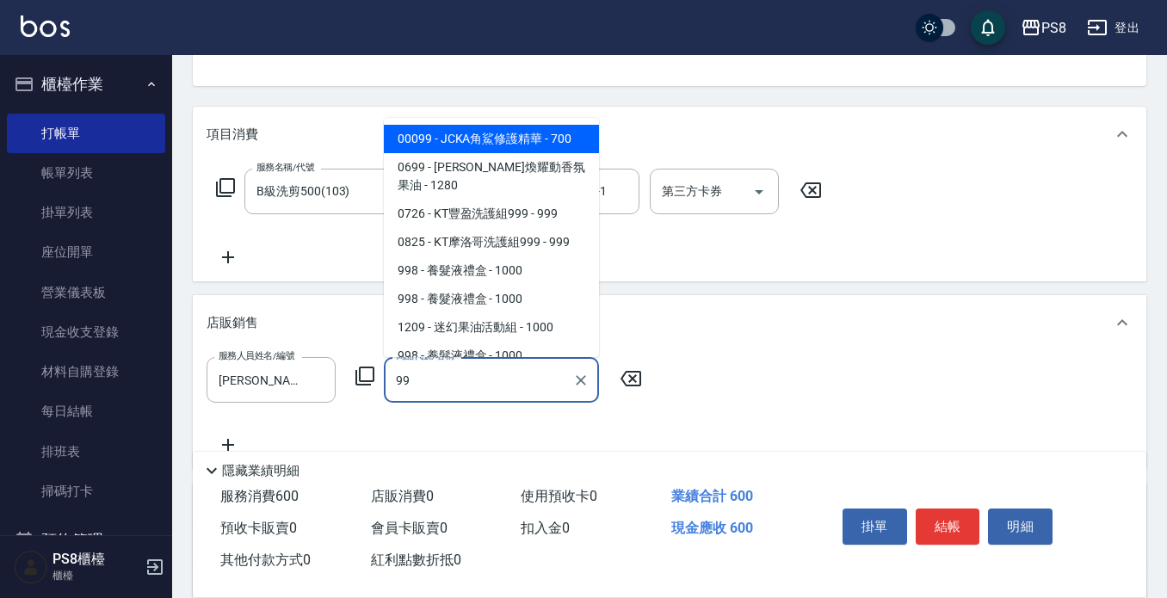
type input "9"
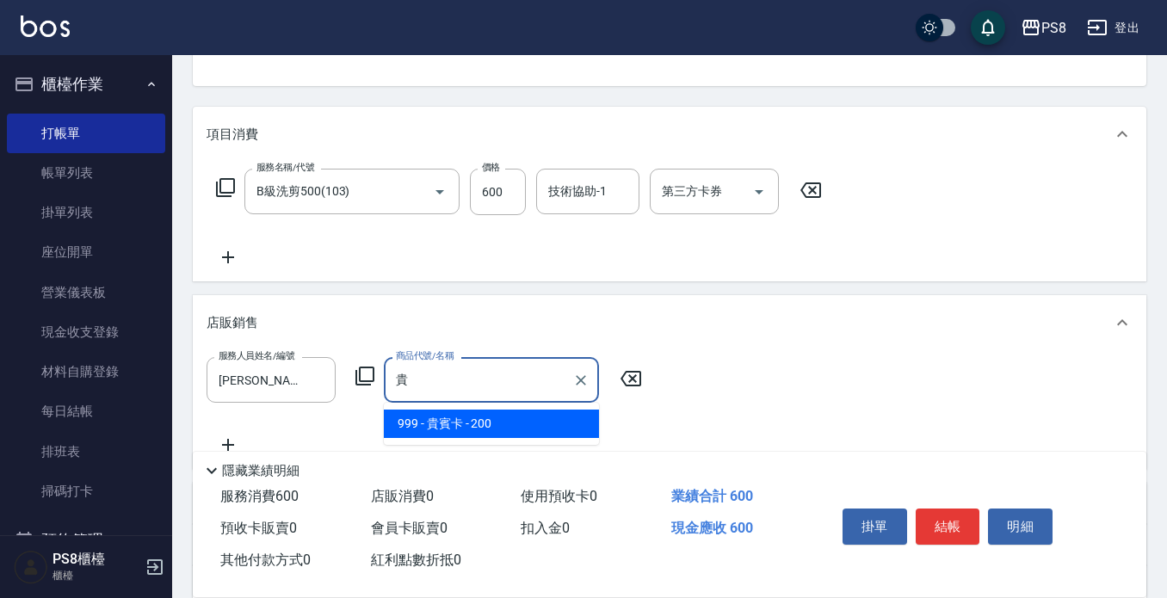
click at [480, 419] on span "999 - 貴賓卡 - 200" at bounding box center [491, 424] width 215 height 28
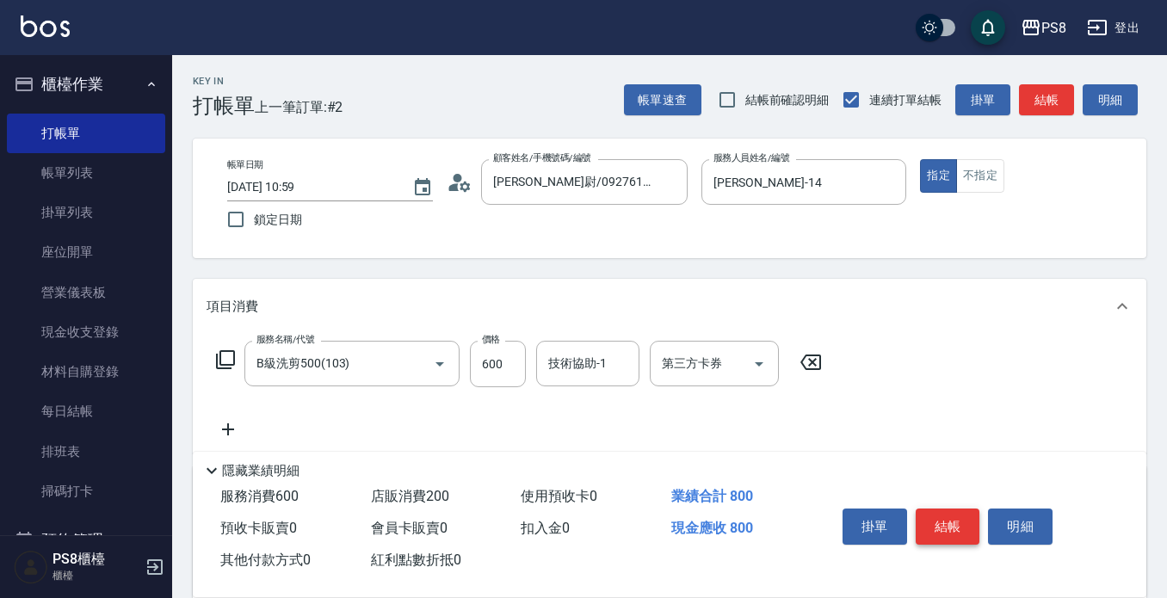
type input "貴賓卡"
click at [960, 513] on button "結帳" at bounding box center [948, 527] width 65 height 36
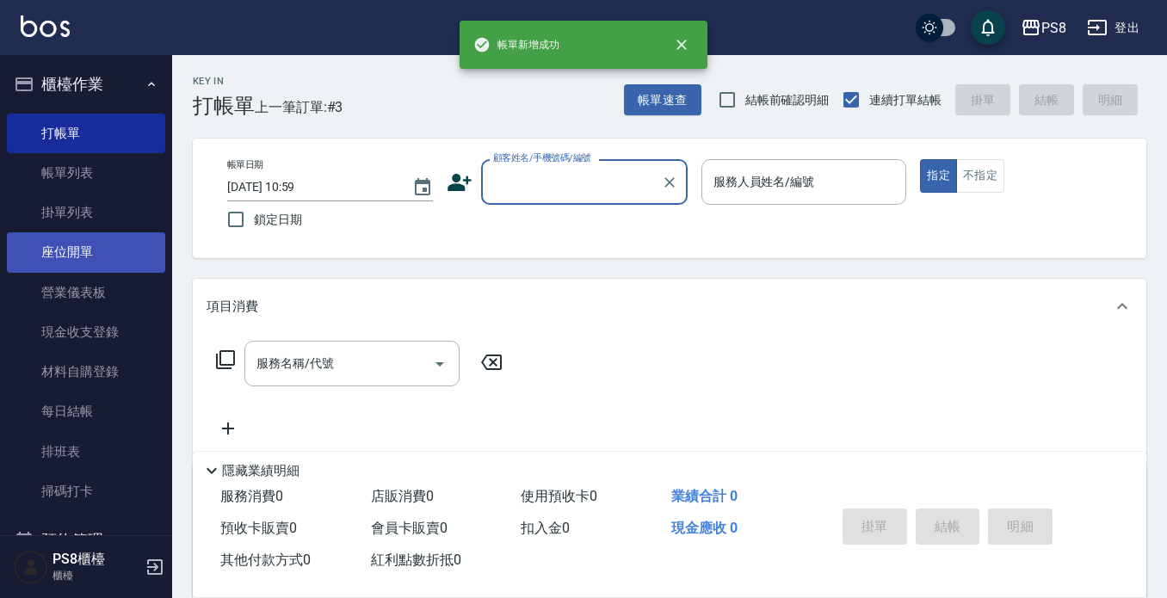
scroll to position [269, 0]
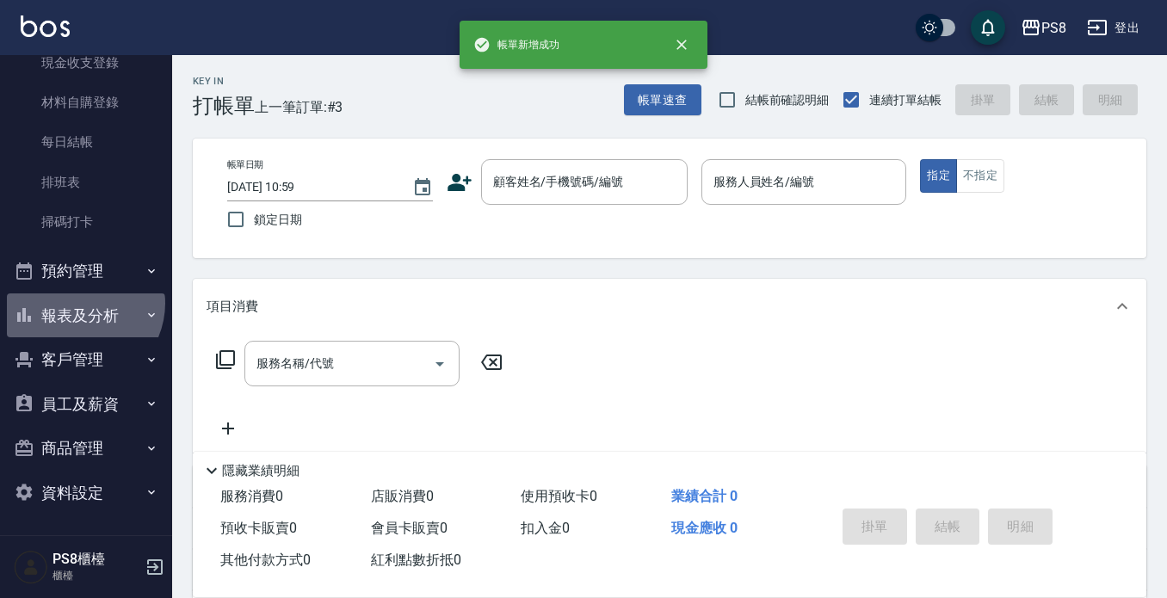
click at [78, 302] on button "報表及分析" at bounding box center [86, 316] width 158 height 45
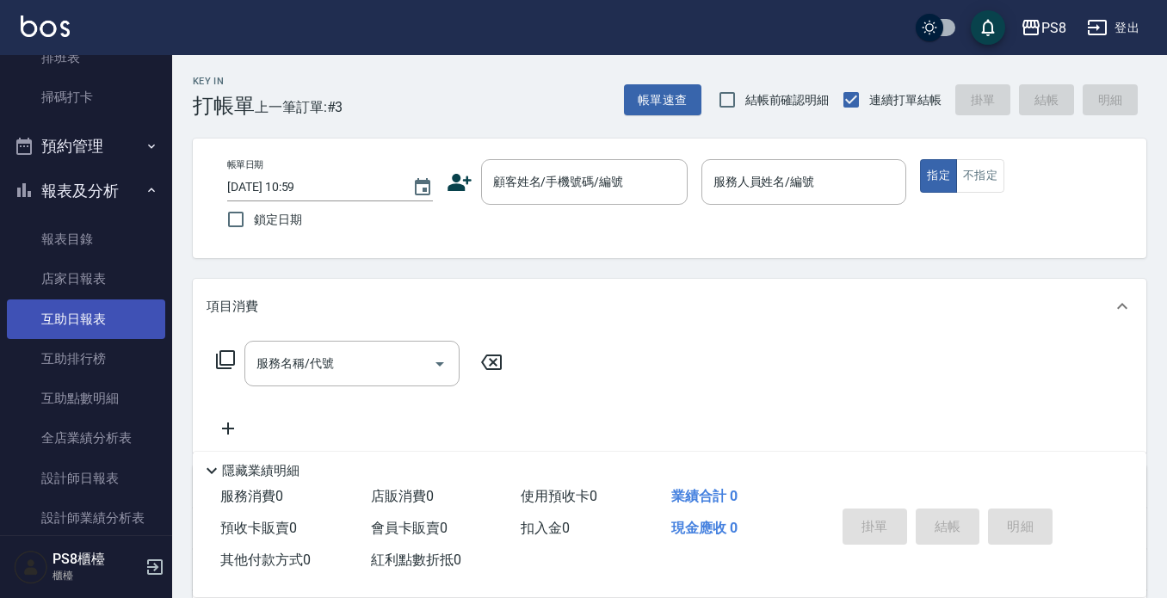
scroll to position [614, 0]
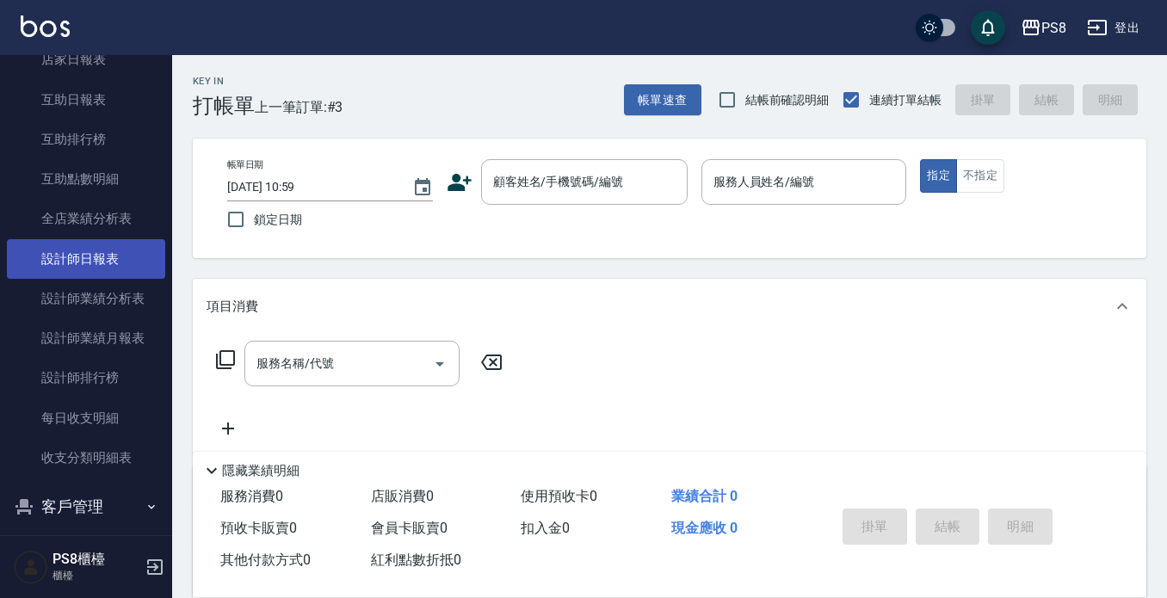
click at [88, 255] on link "設計師日報表" at bounding box center [86, 259] width 158 height 40
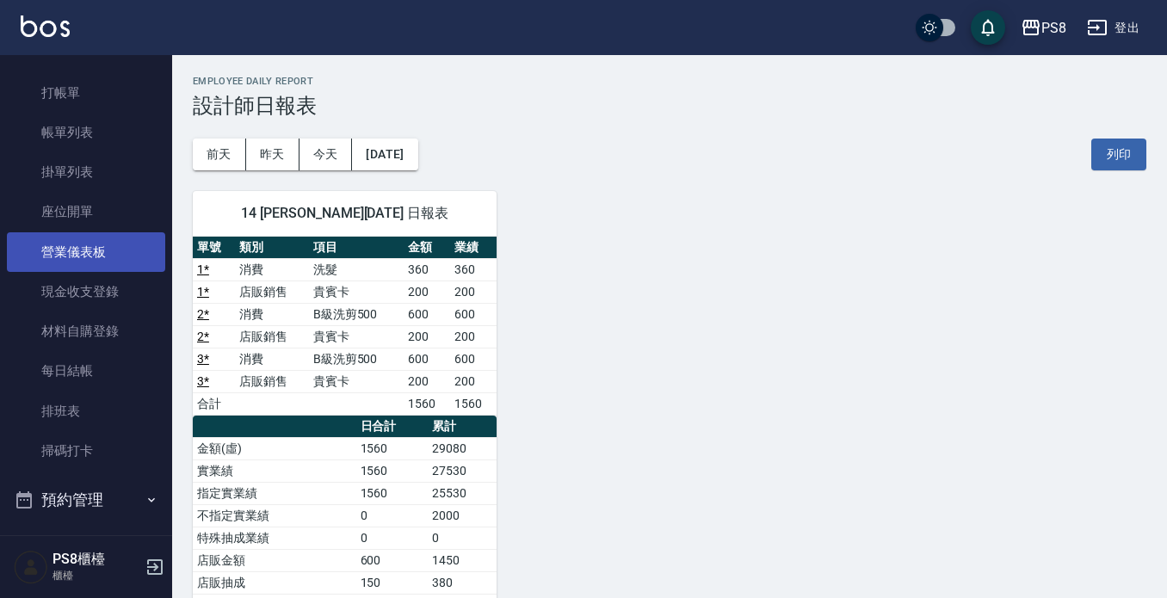
scroll to position [11, 0]
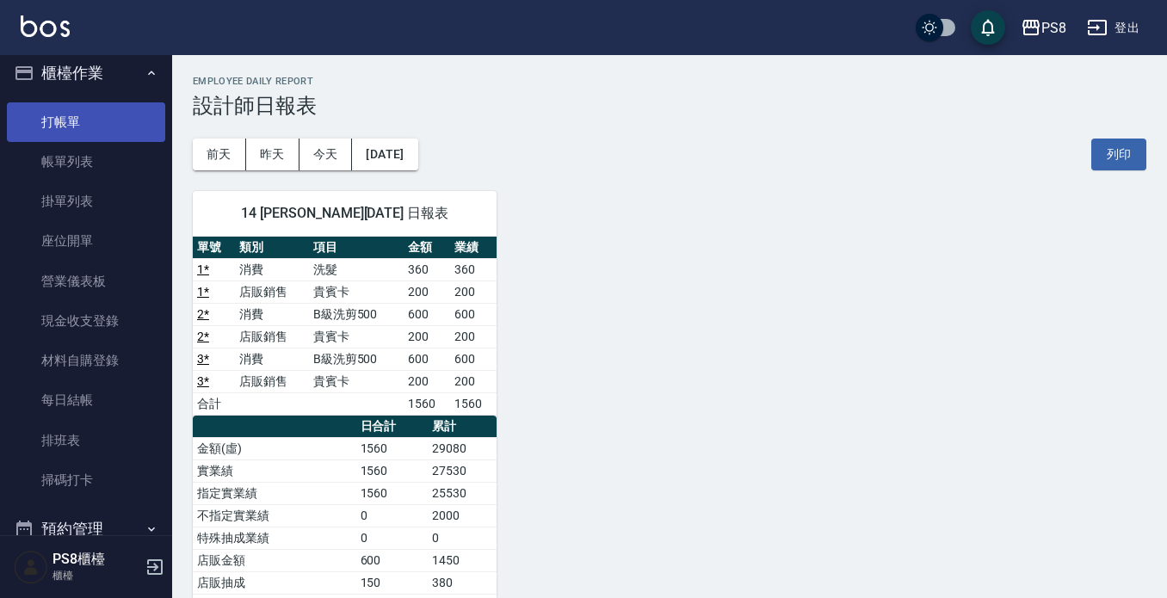
click at [73, 127] on link "打帳單" at bounding box center [86, 122] width 158 height 40
